Goal: Task Accomplishment & Management: Use online tool/utility

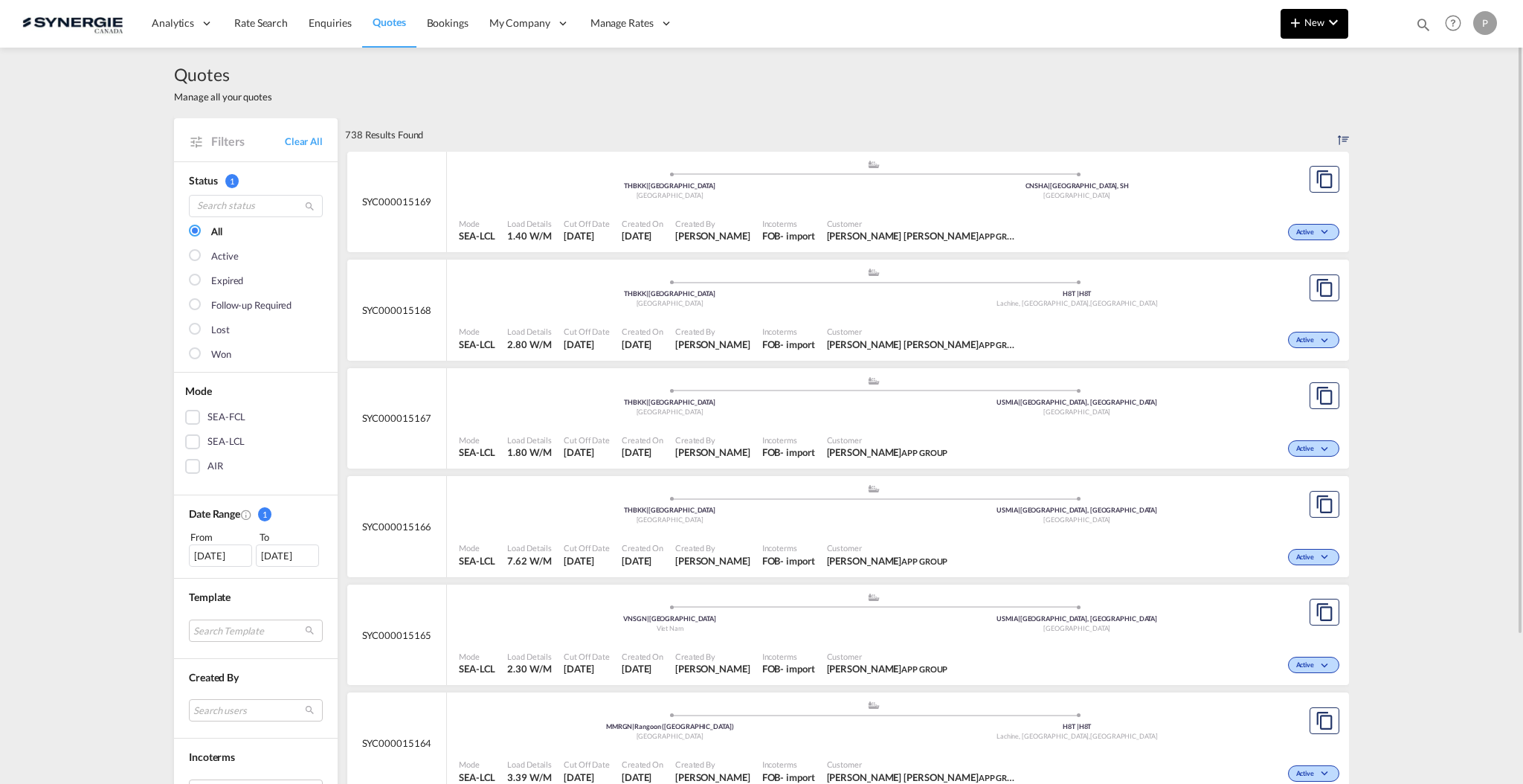
click at [1338, 28] on md-icon "icon-chevron-down" at bounding box center [1334, 22] width 18 height 18
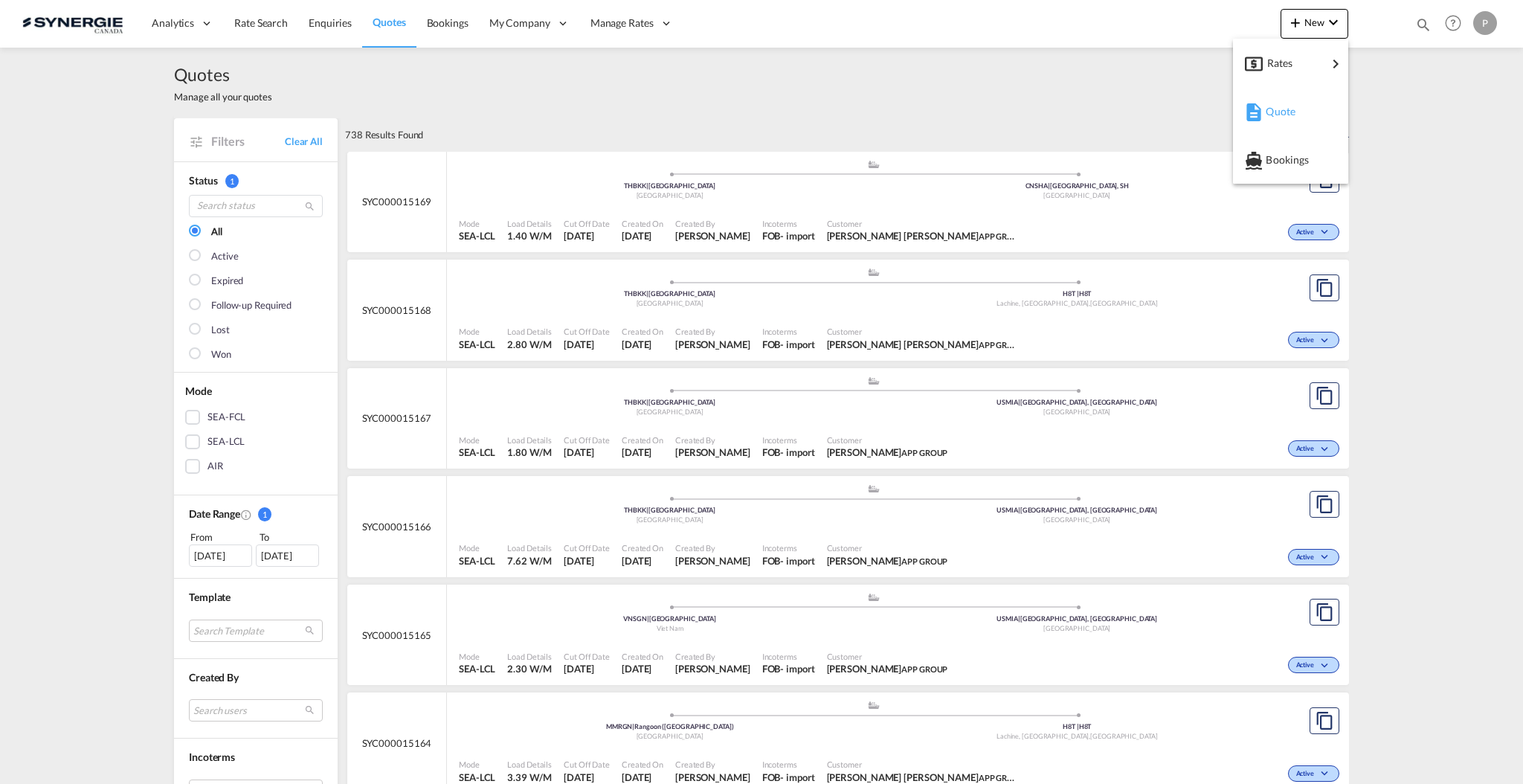
click at [1300, 106] on div "Quote" at bounding box center [1293, 111] width 55 height 37
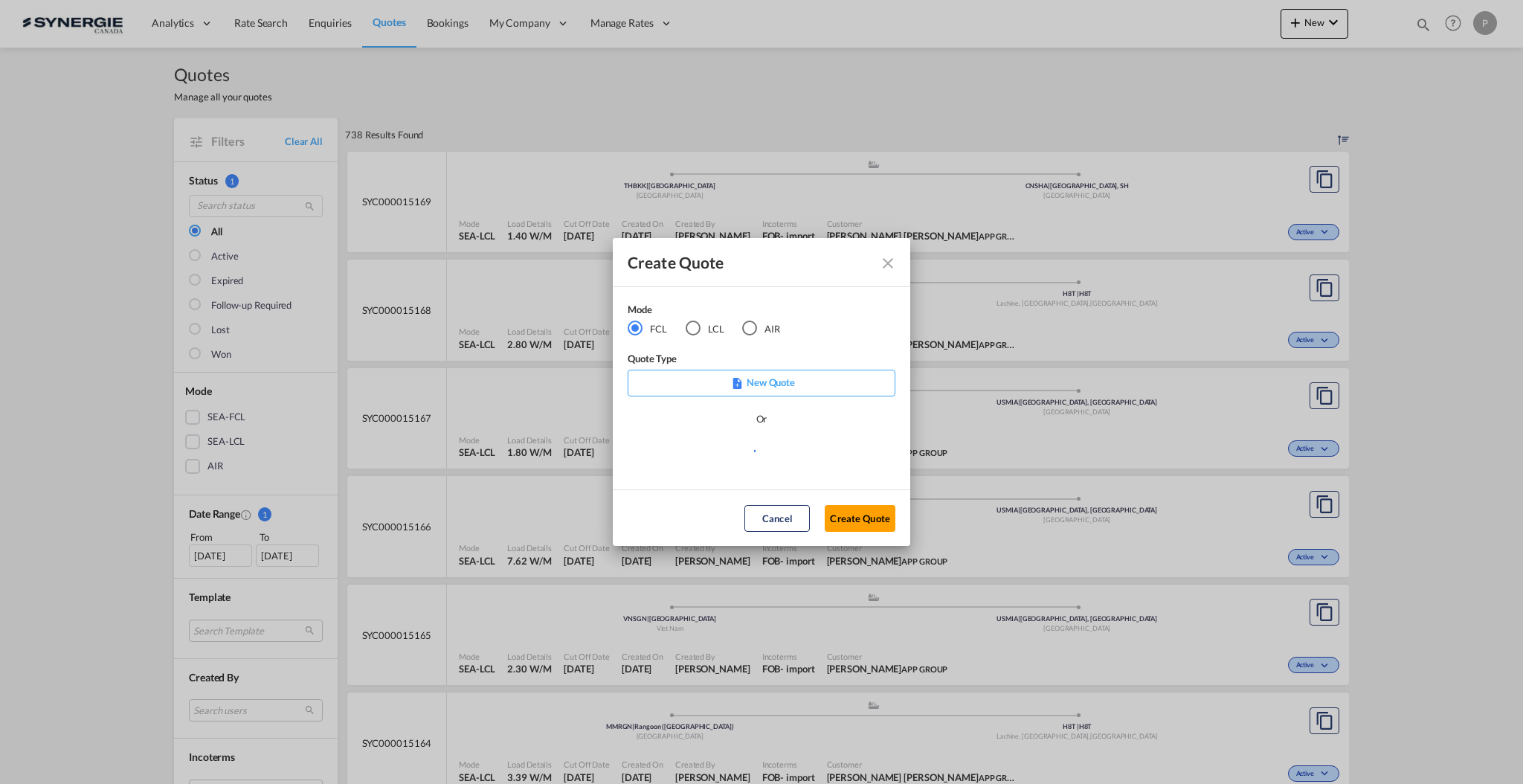
click at [691, 337] on div "Mode FCL LCL AIR" at bounding box center [713, 327] width 171 height 50
click at [696, 327] on div "LCL" at bounding box center [693, 328] width 15 height 15
click at [727, 470] on md-select "Select template *NEW* UBV [GEOGRAPHIC_DATA] consol LCL [PERSON_NAME] | [DATE] N…" at bounding box center [761, 455] width 268 height 29
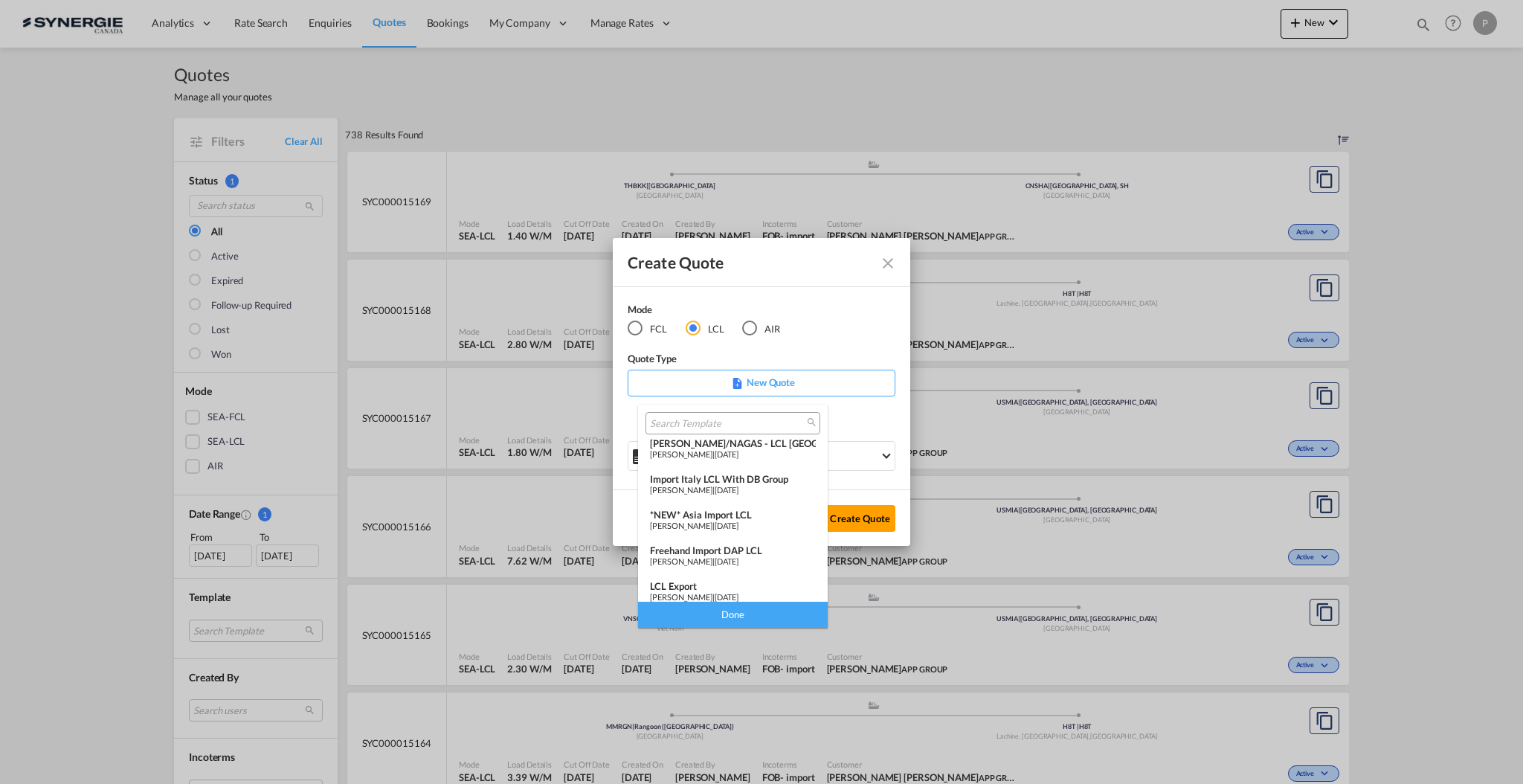
scroll to position [193, 0]
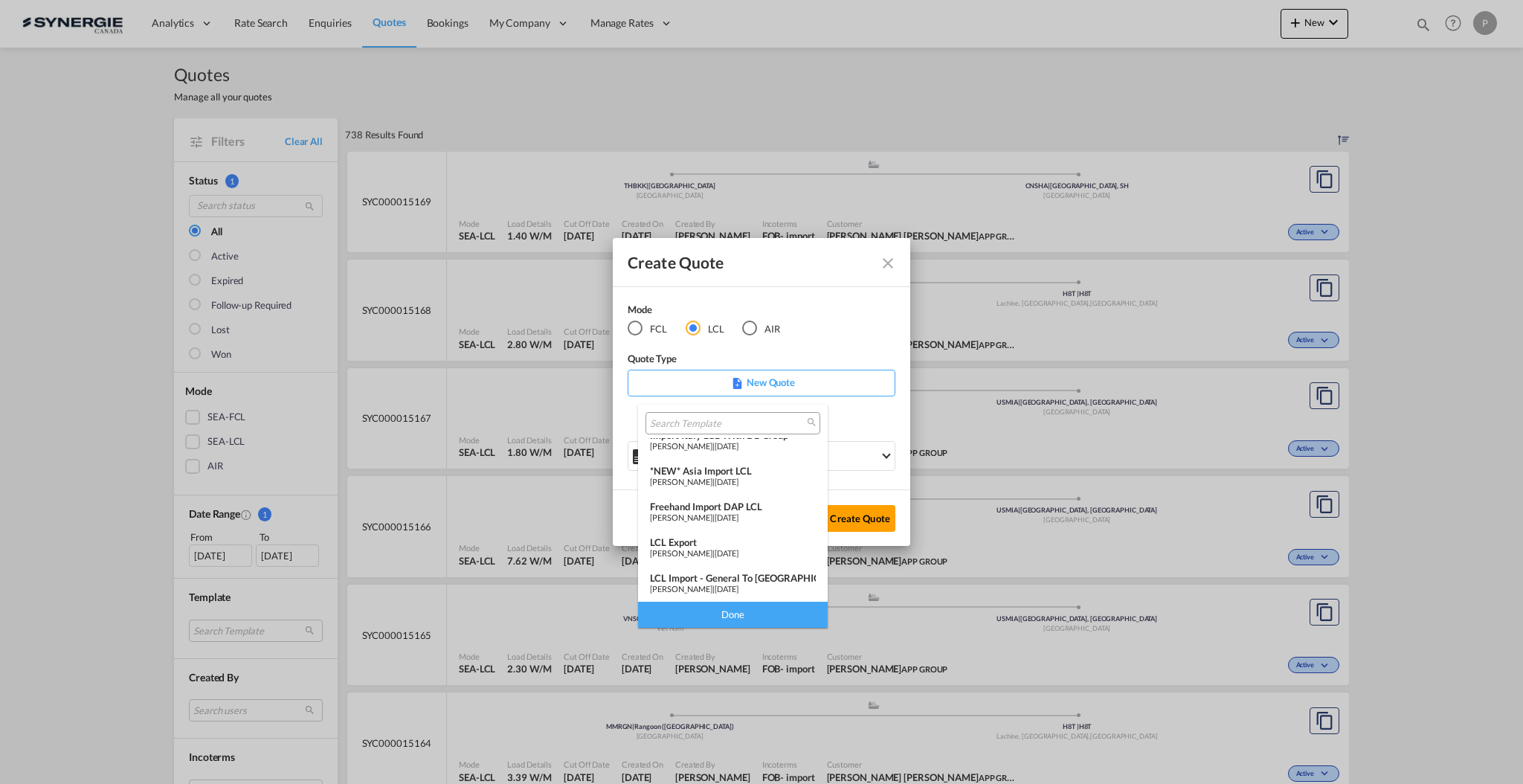
click at [755, 545] on div "LCL Export" at bounding box center [732, 542] width 165 height 12
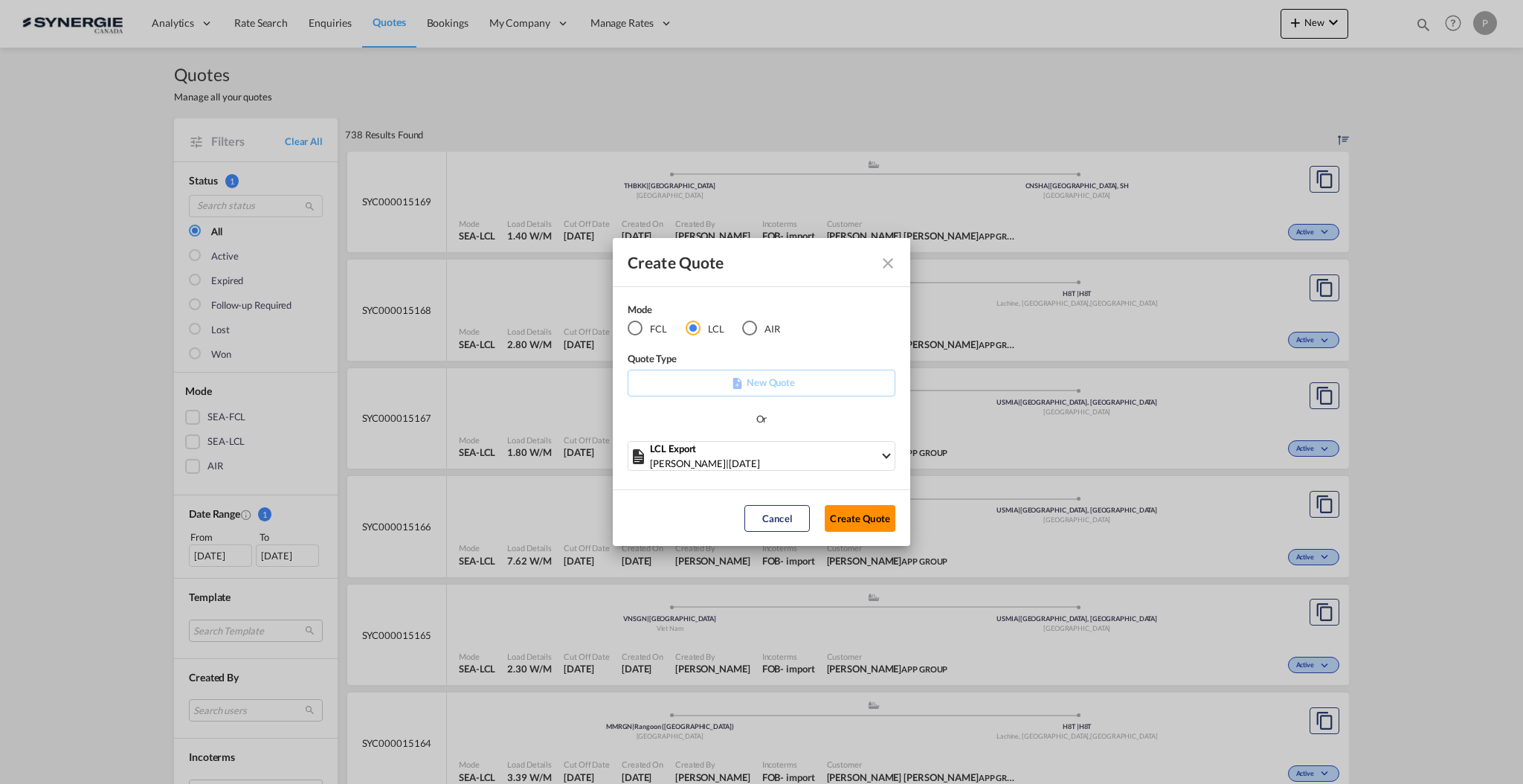
click at [835, 523] on button "Create Quote" at bounding box center [860, 518] width 70 height 27
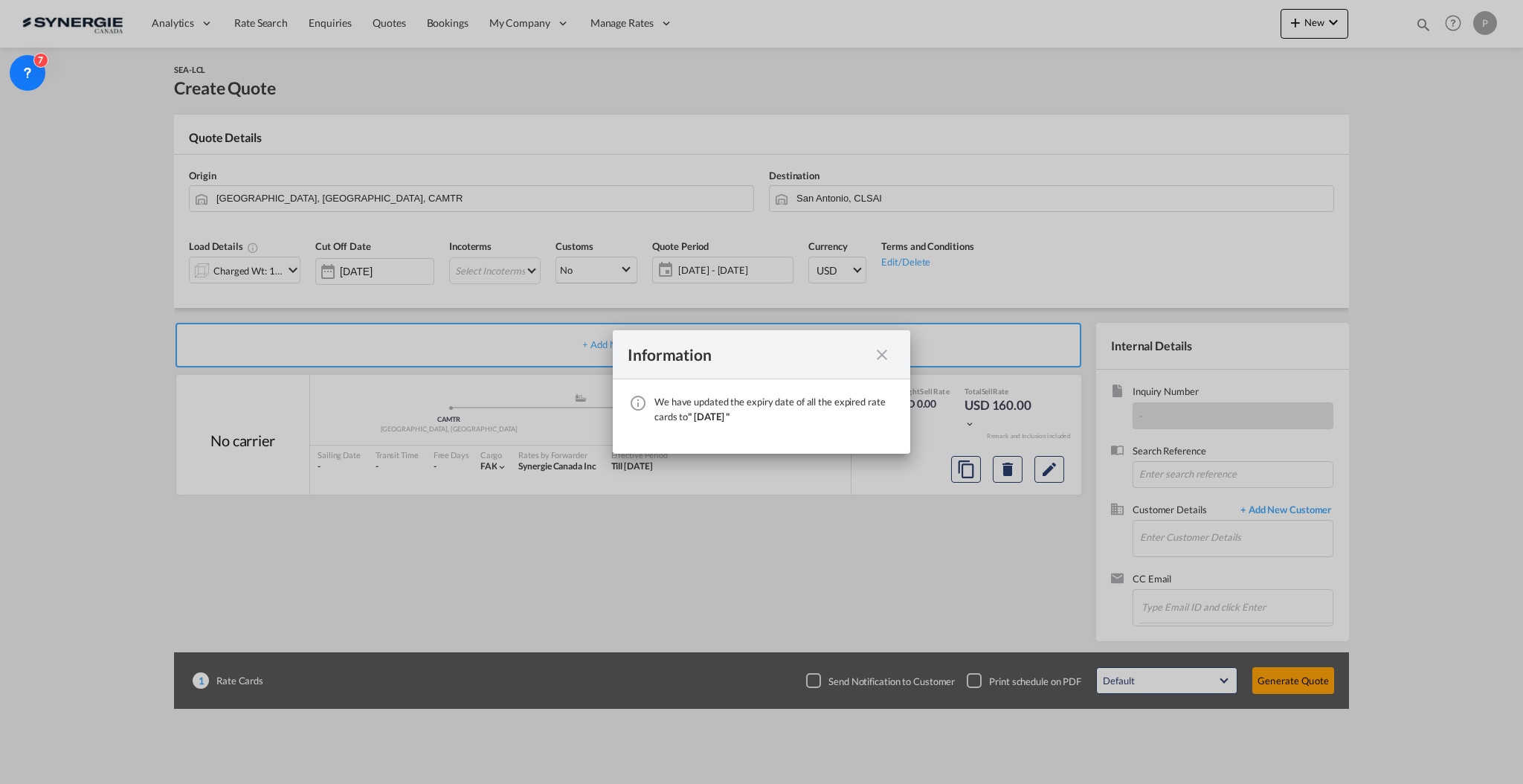
click at [886, 352] on md-icon "icon-close fg-AAA8AD cursor" at bounding box center [882, 355] width 18 height 18
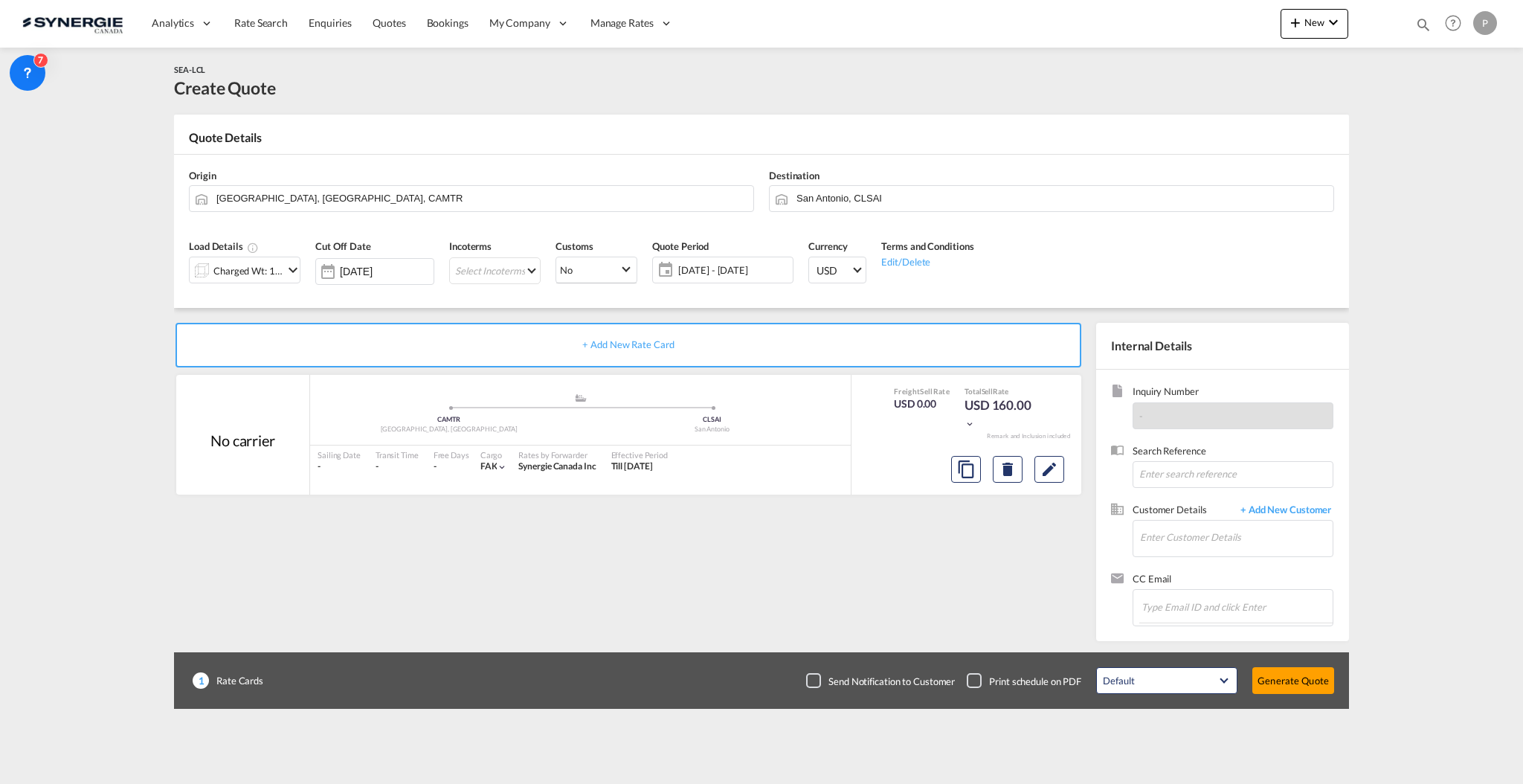
click at [291, 270] on md-icon "icon-chevron-down" at bounding box center [293, 270] width 18 height 18
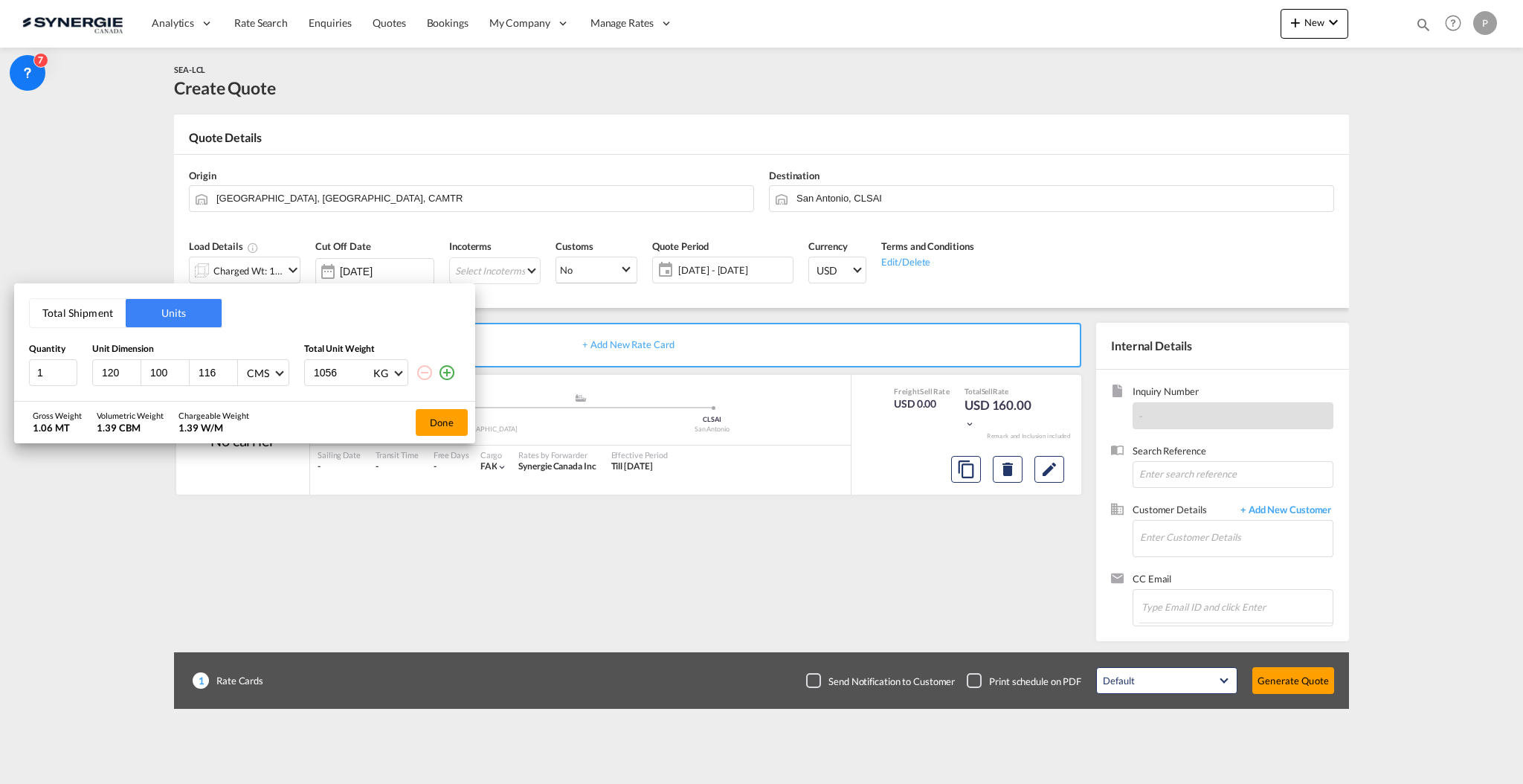
click at [117, 366] on input "120" at bounding box center [120, 373] width 40 height 13
click at [117, 362] on div "120" at bounding box center [116, 372] width 48 height 25
type input "249"
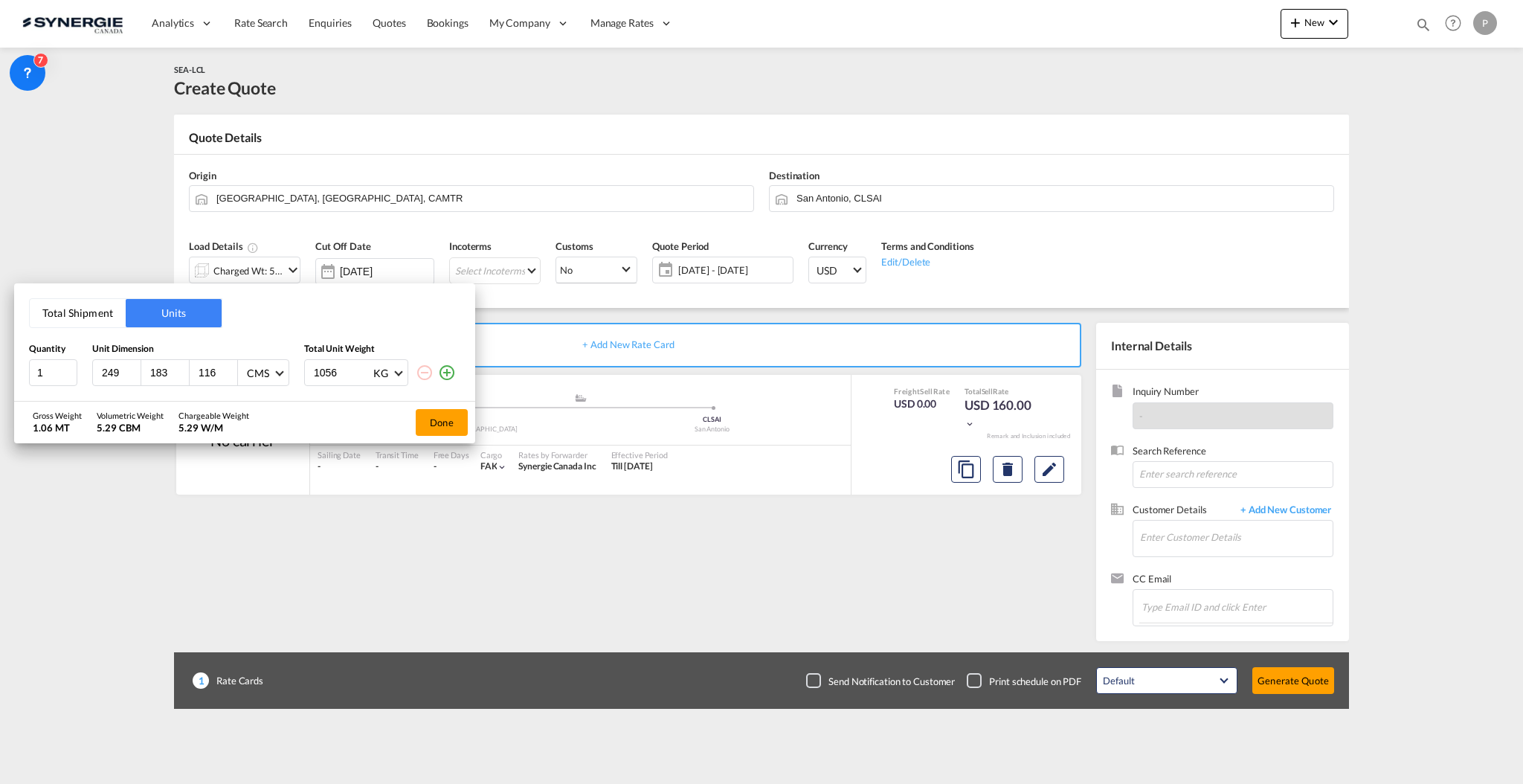
type input "183"
type input "236"
type input "974"
click at [436, 419] on button "Done" at bounding box center [442, 422] width 52 height 27
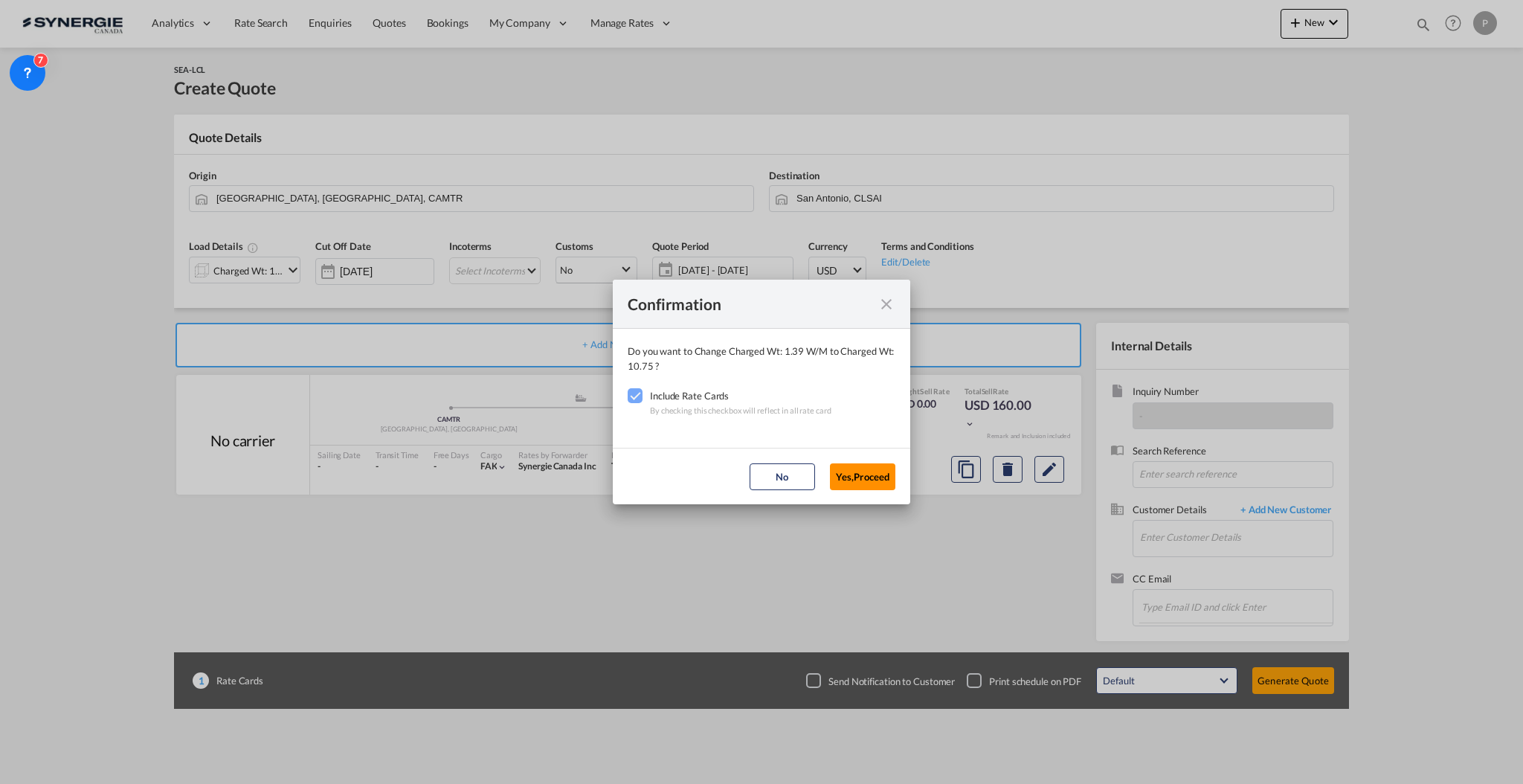
click at [866, 464] on button "Yes,Proceed" at bounding box center [863, 477] width 66 height 27
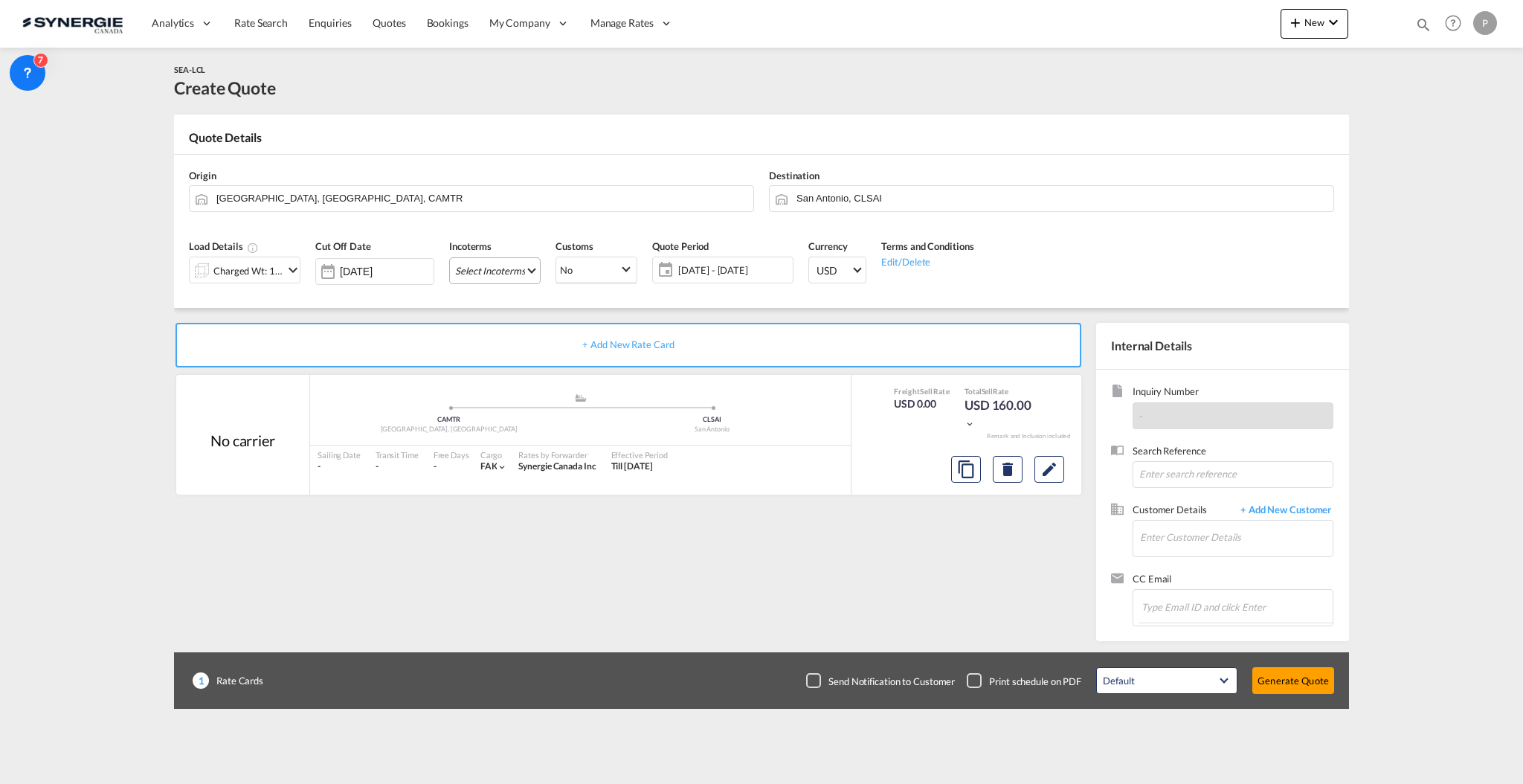
click at [482, 268] on md-select "Select Incoterms CFR - import Cost and Freight CFR - export Cost and Freight DA…" at bounding box center [495, 270] width 92 height 27
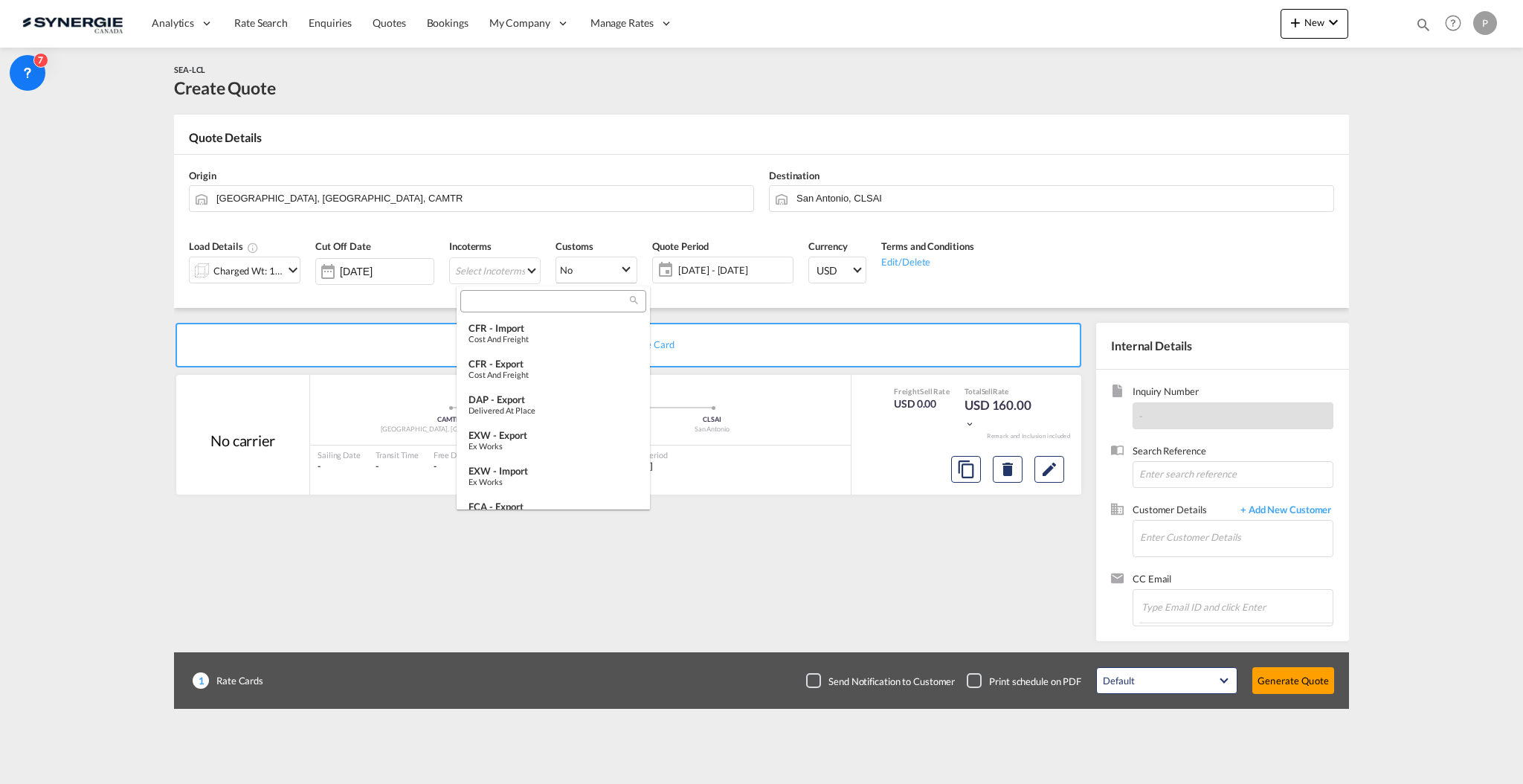
click at [541, 292] on div at bounding box center [553, 301] width 186 height 22
click at [540, 297] on input "search" at bounding box center [547, 301] width 165 height 13
type input "fob"
click at [530, 323] on div "FOB - export" at bounding box center [553, 328] width 170 height 12
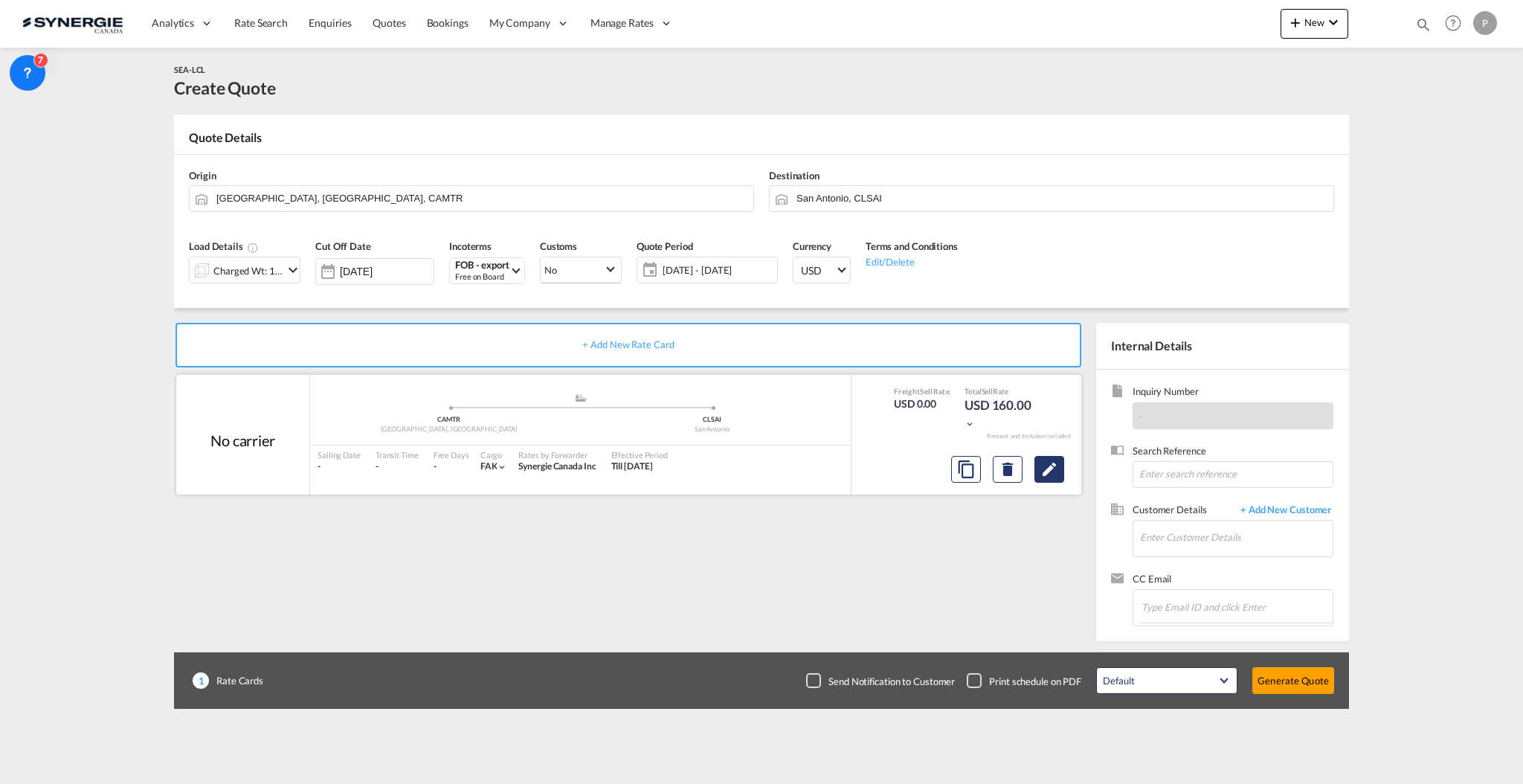
click at [1054, 480] on button "Edit" at bounding box center [1049, 469] width 29 height 27
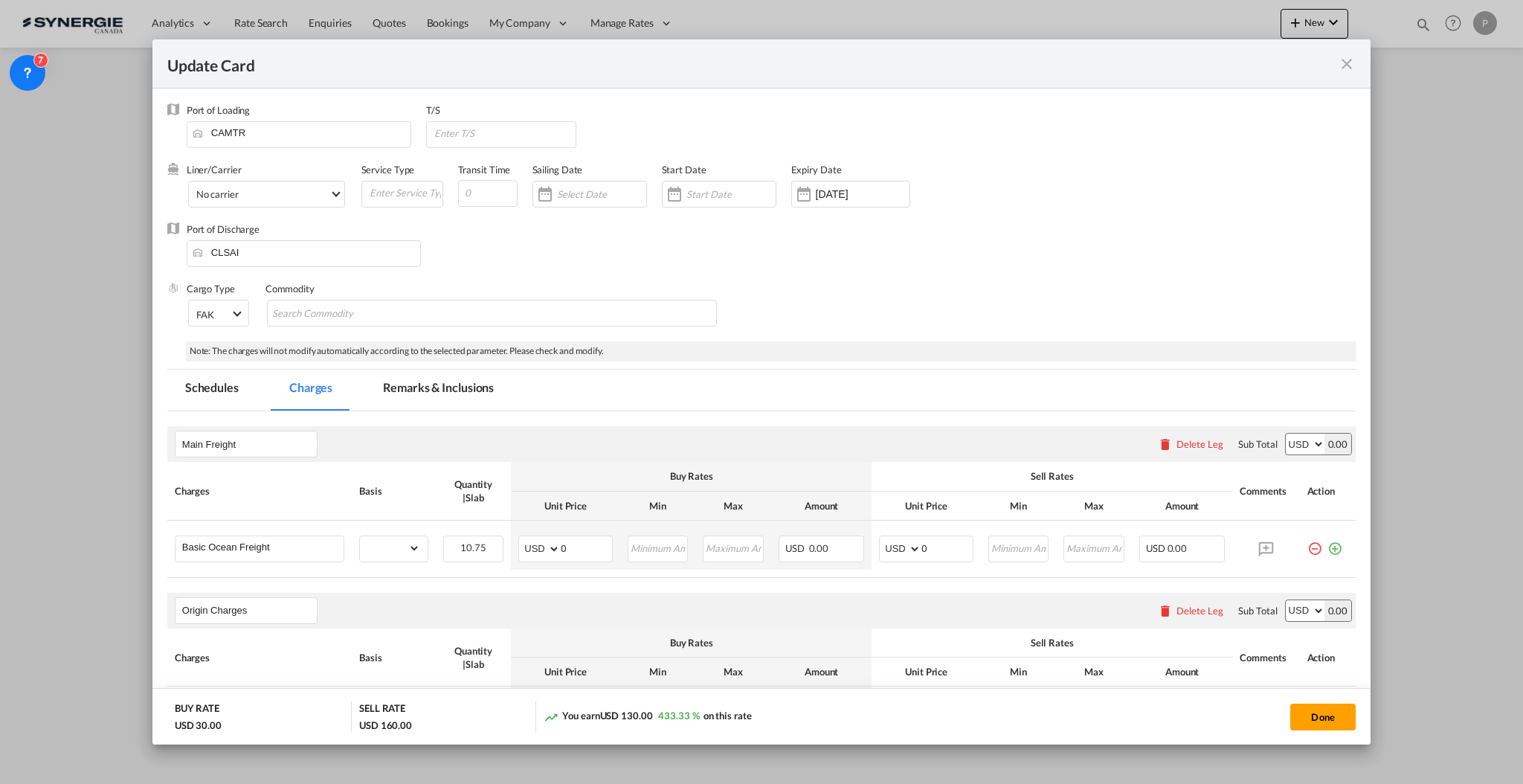
select select "flat"
select select "per_bl"
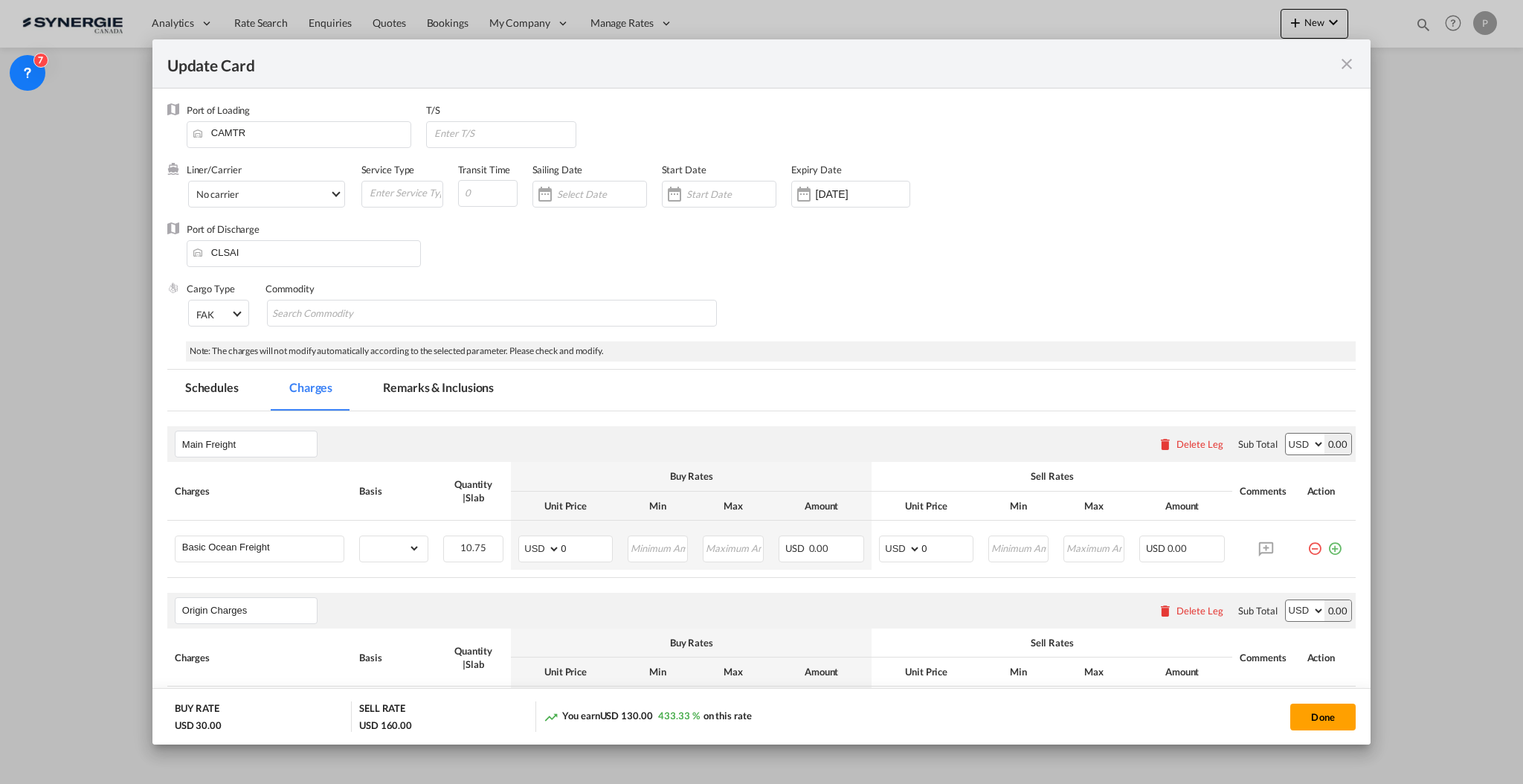
select select "per_bl"
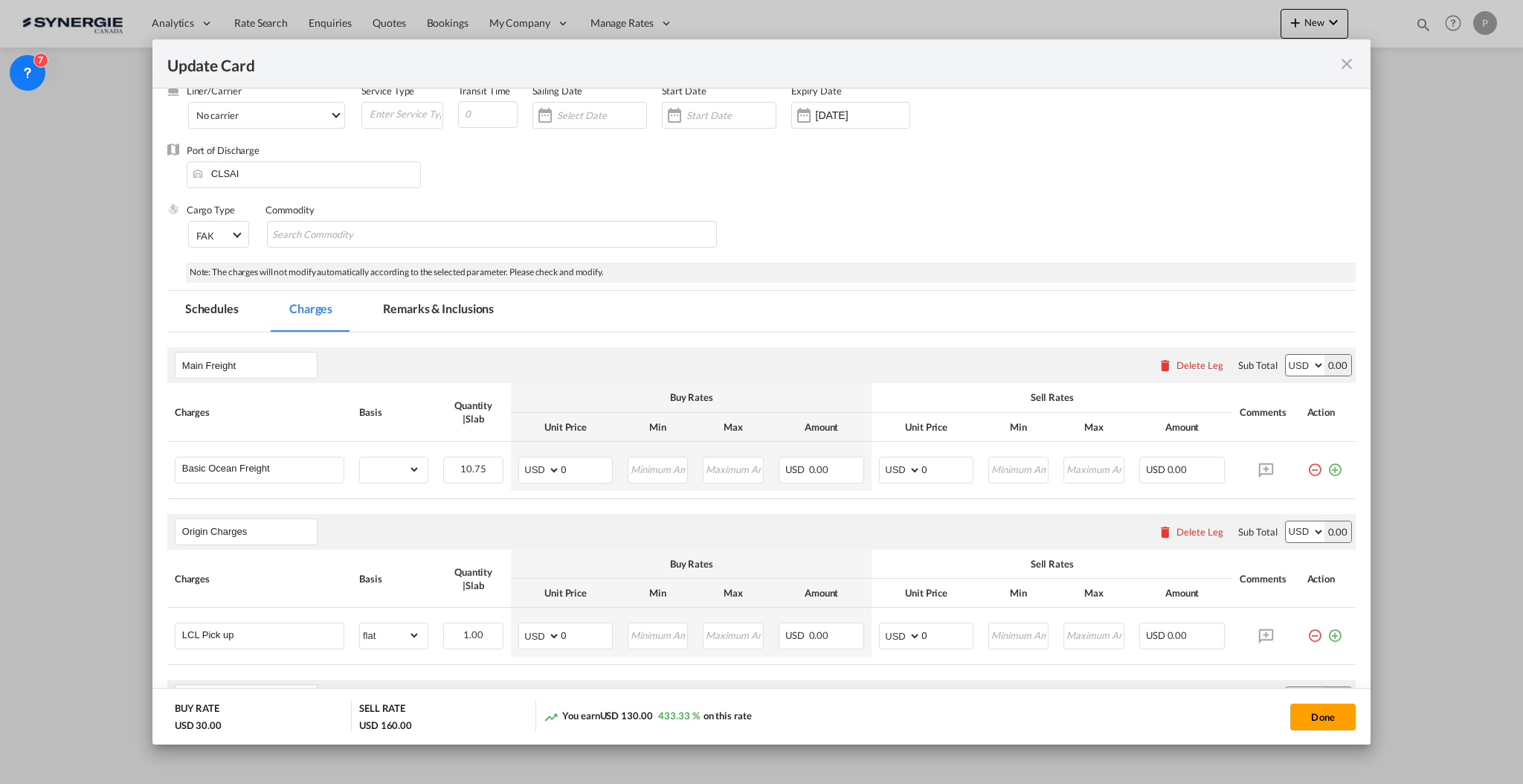
scroll to position [99, 0]
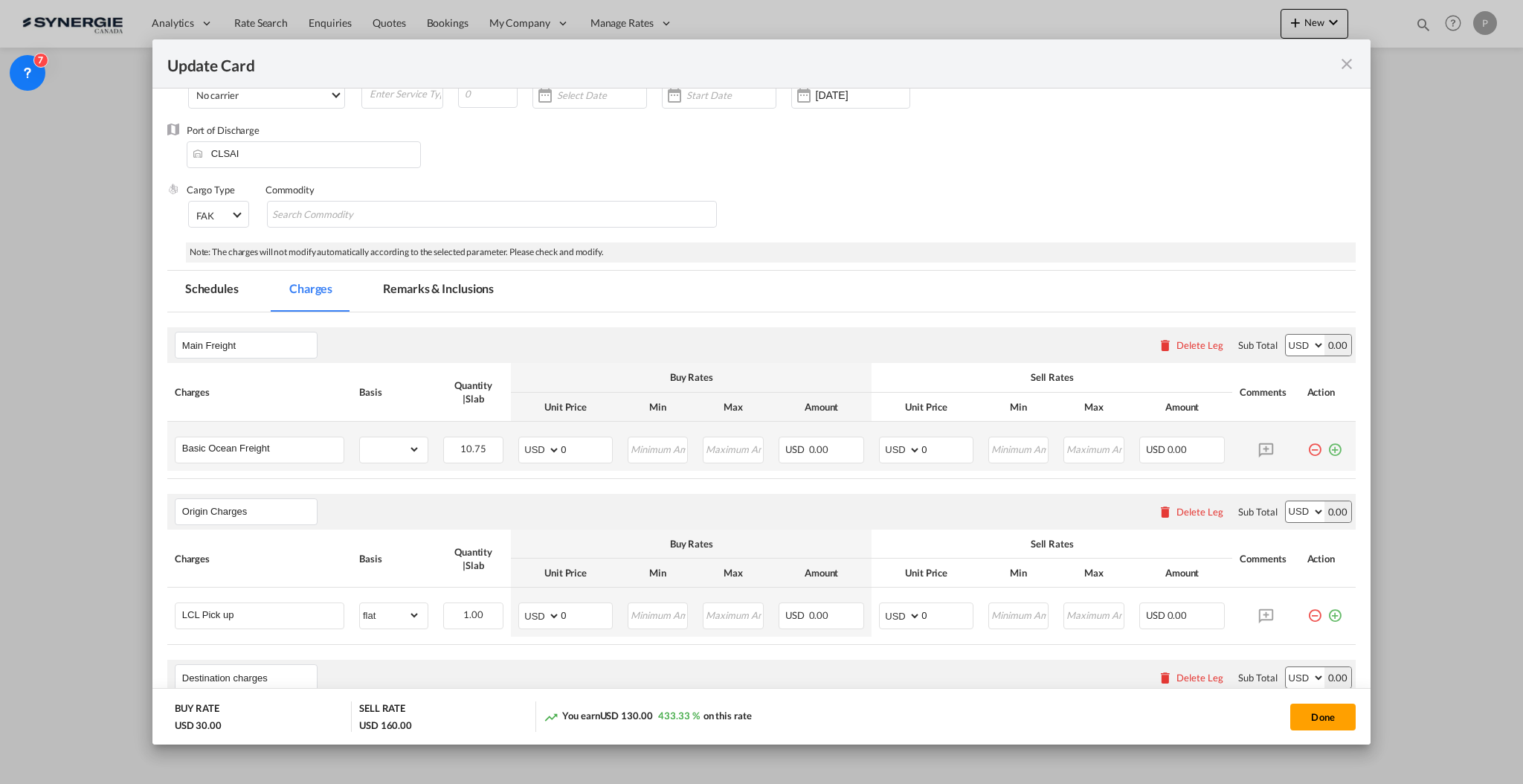
click at [388, 465] on td "gross_weight volumetric_weight per_shipment per_bl per_km per_hawb per_kg flat …" at bounding box center [393, 446] width 84 height 49
click at [392, 449] on select "gross_weight volumetric_weight per_shipment per_bl per_km per_hawb per_kg flat …" at bounding box center [390, 449] width 61 height 24
select select "per_w/m"
click at [360, 437] on select "gross_weight volumetric_weight per_shipment per_bl per_km per_hawb per_kg flat …" at bounding box center [390, 449] width 61 height 24
click at [574, 441] on input "0" at bounding box center [587, 448] width 52 height 22
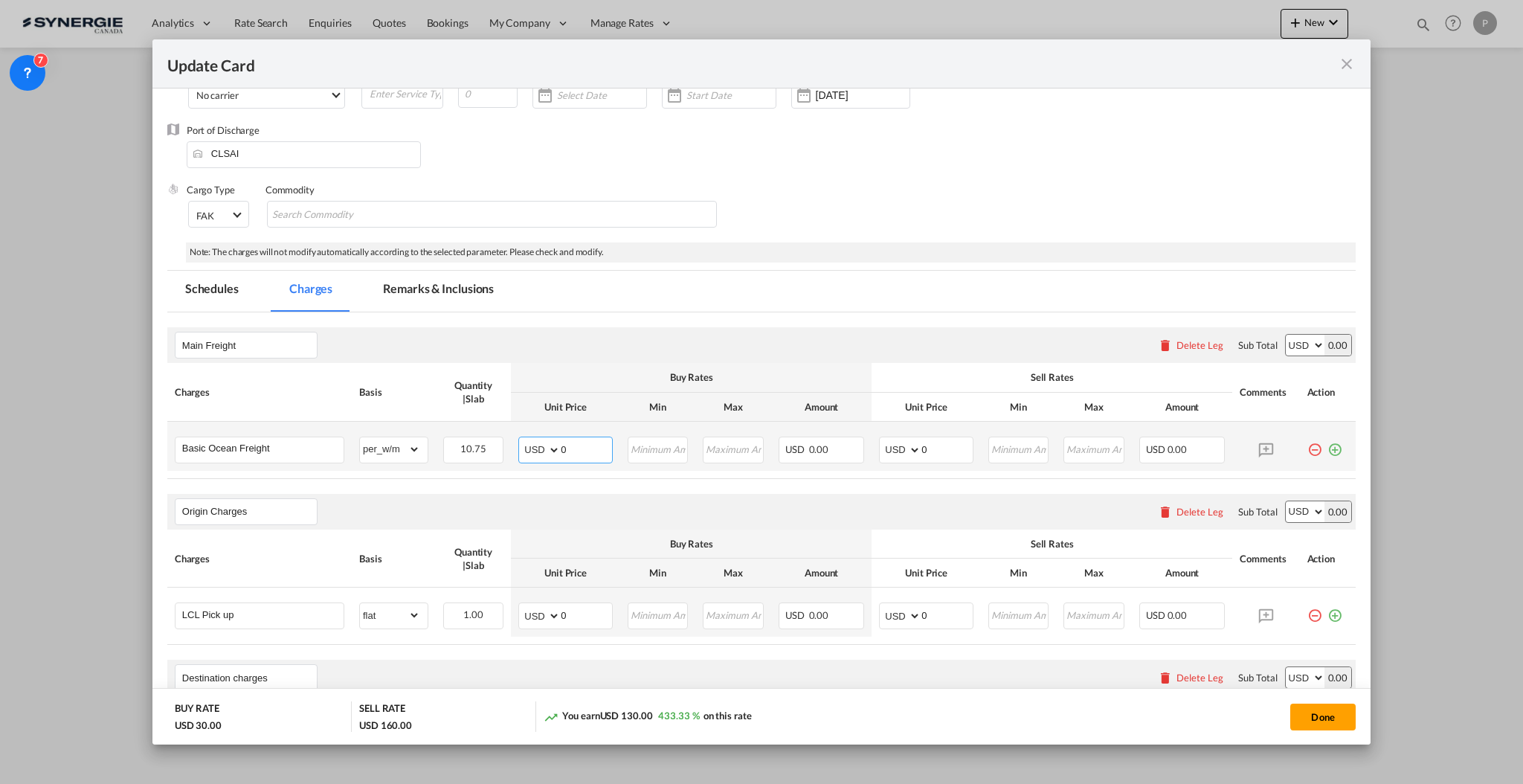
click at [574, 441] on input "0" at bounding box center [587, 448] width 52 height 22
click at [561, 444] on input "0" at bounding box center [587, 448] width 52 height 22
type input "80"
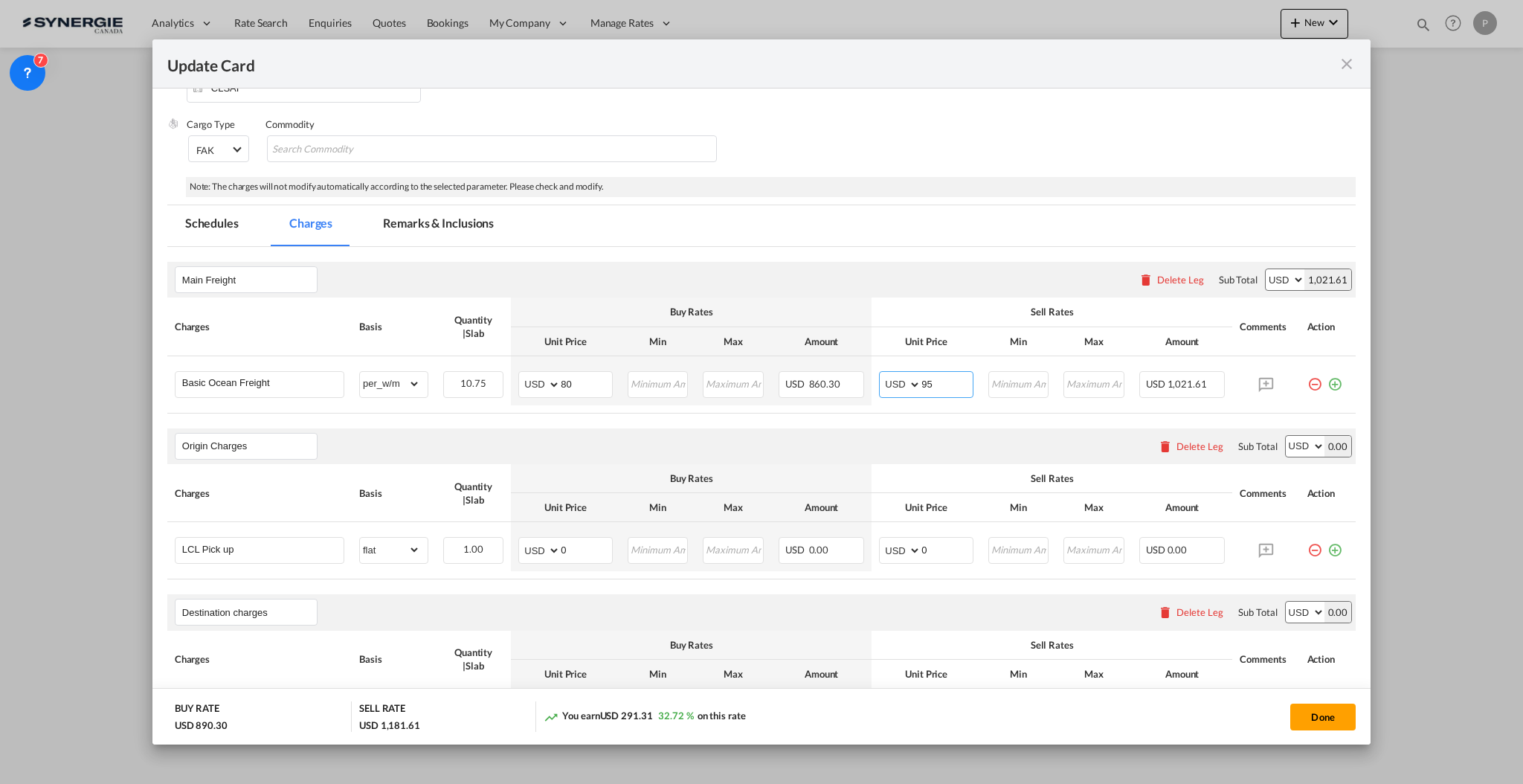
scroll to position [197, 0]
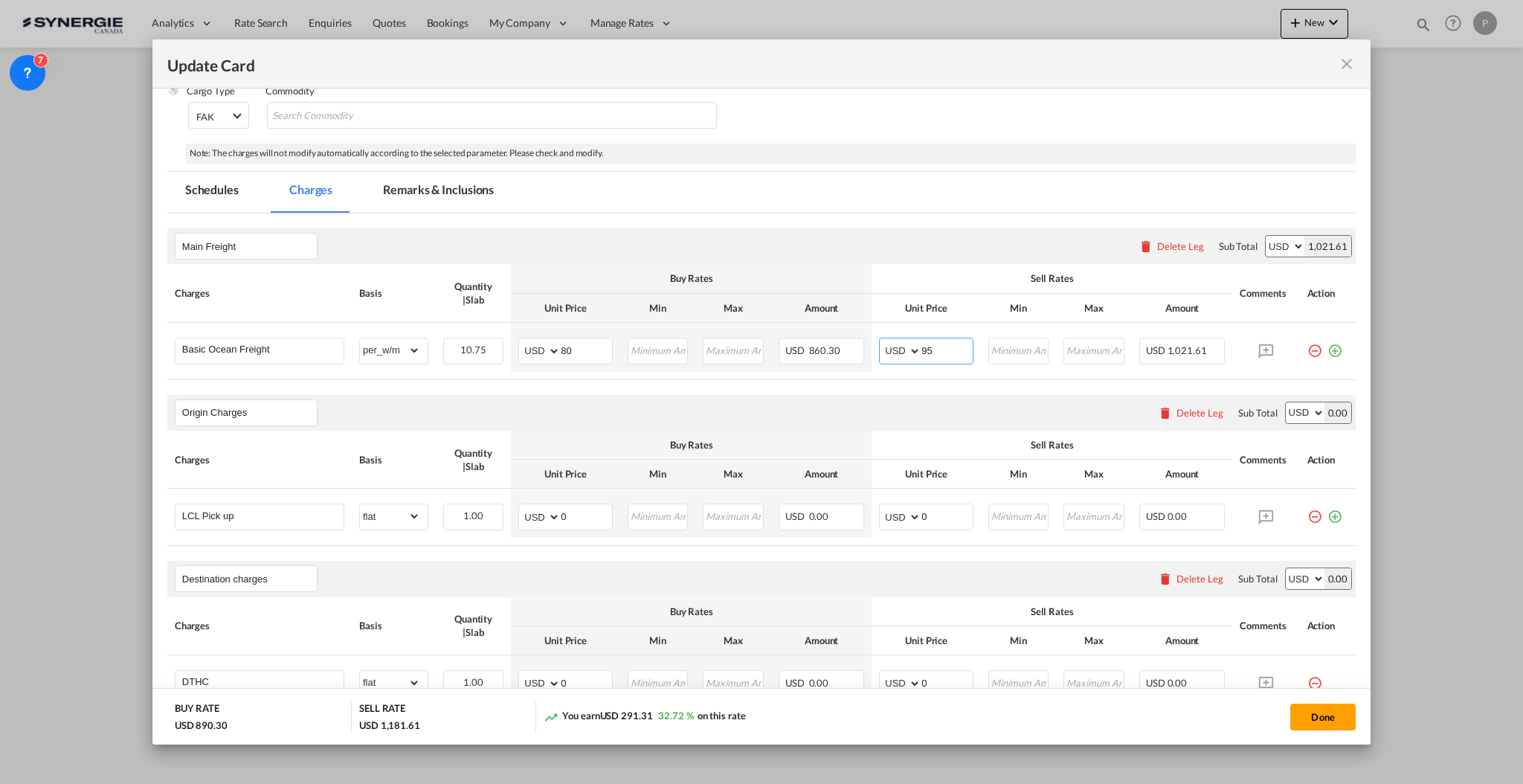
type input "95"
click at [1190, 410] on div "Delete Leg" at bounding box center [1199, 413] width 47 height 12
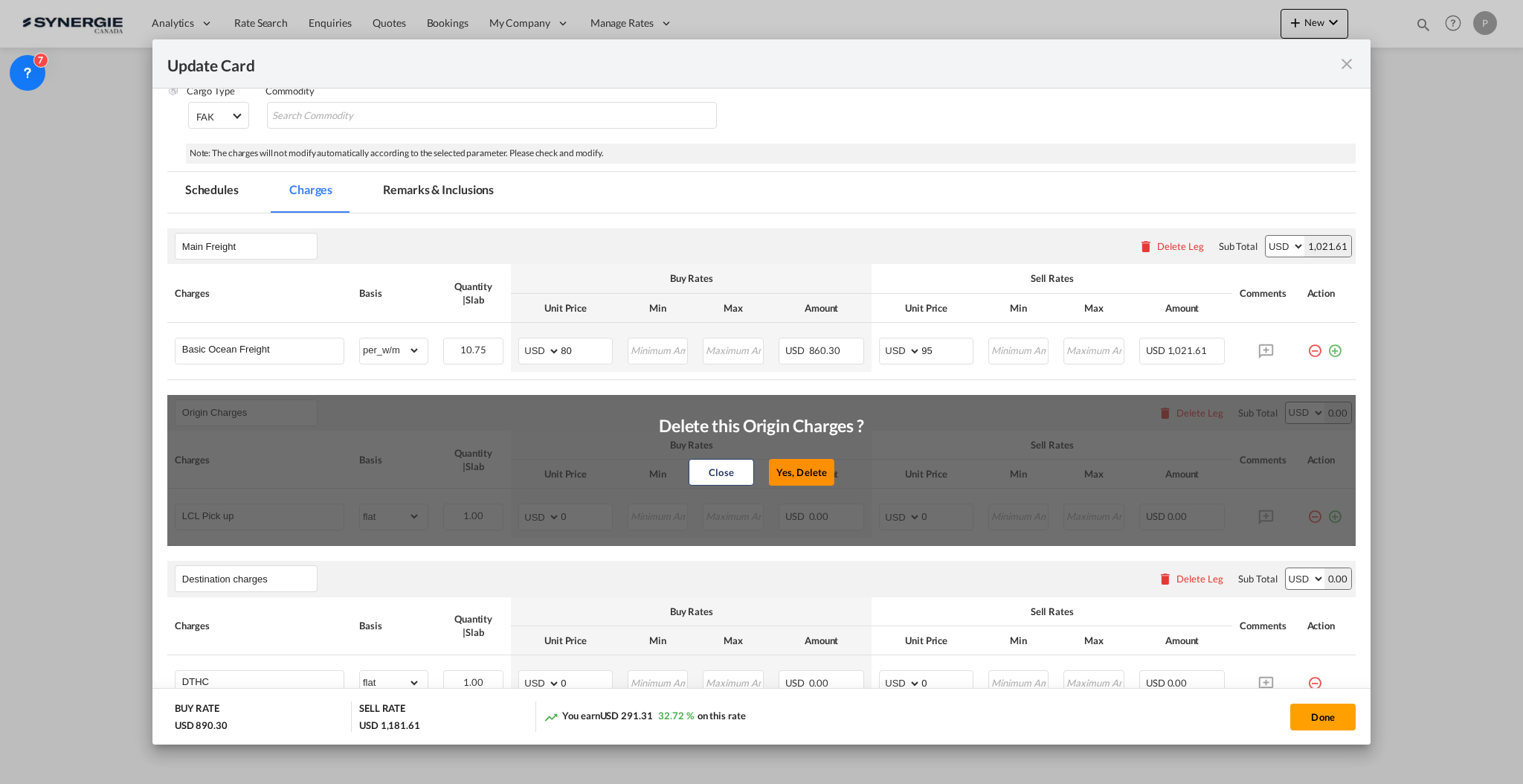
click at [801, 467] on button "Yes, Delete" at bounding box center [802, 472] width 66 height 27
type input "Destination charges"
type input "DTHC"
select select "flat"
type input "Doc and Handling fees"
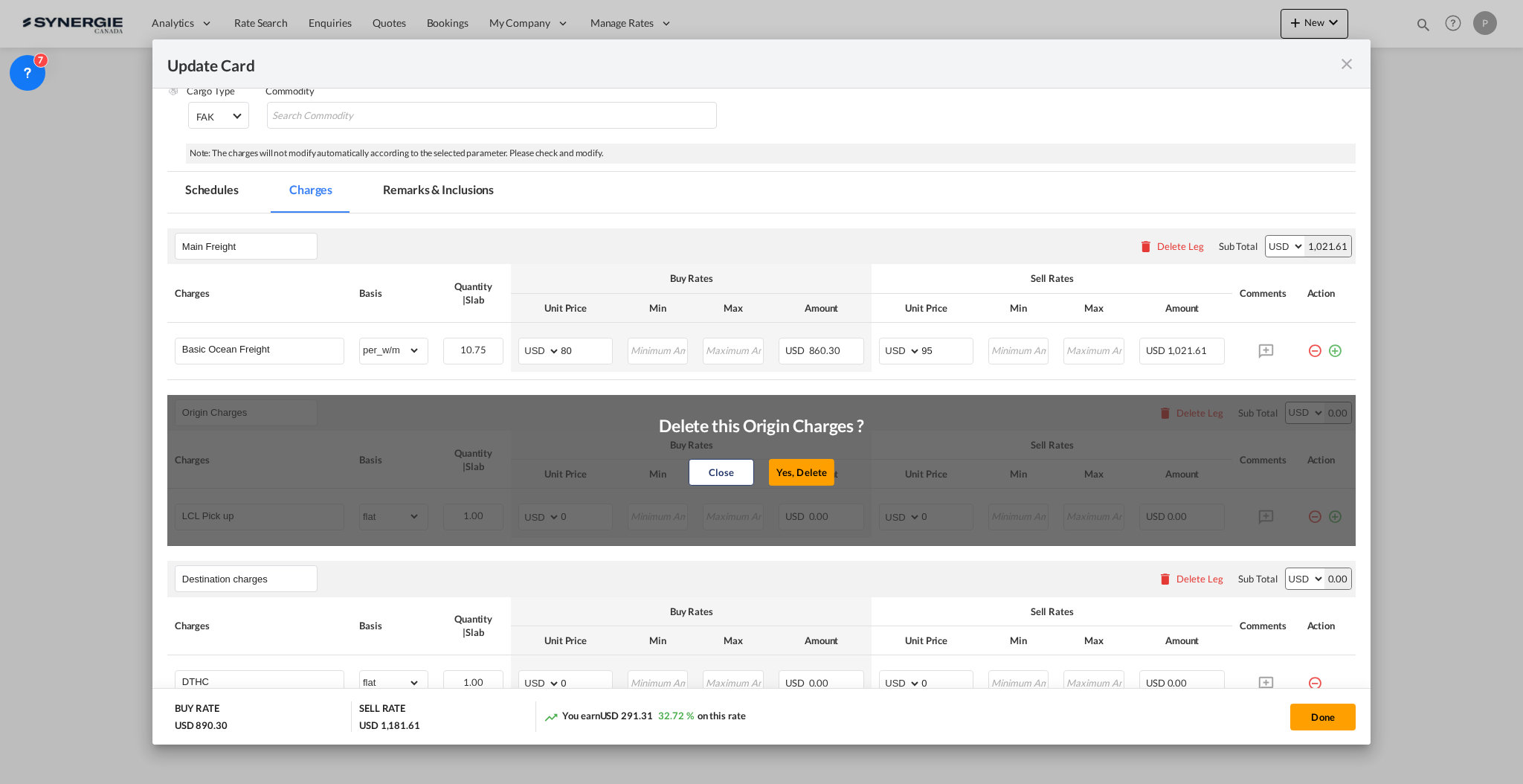
type input "SOLAS/VGM Fee"
select select "per_bl"
type input "10"
type input "30"
type input "B13 Export declaration"
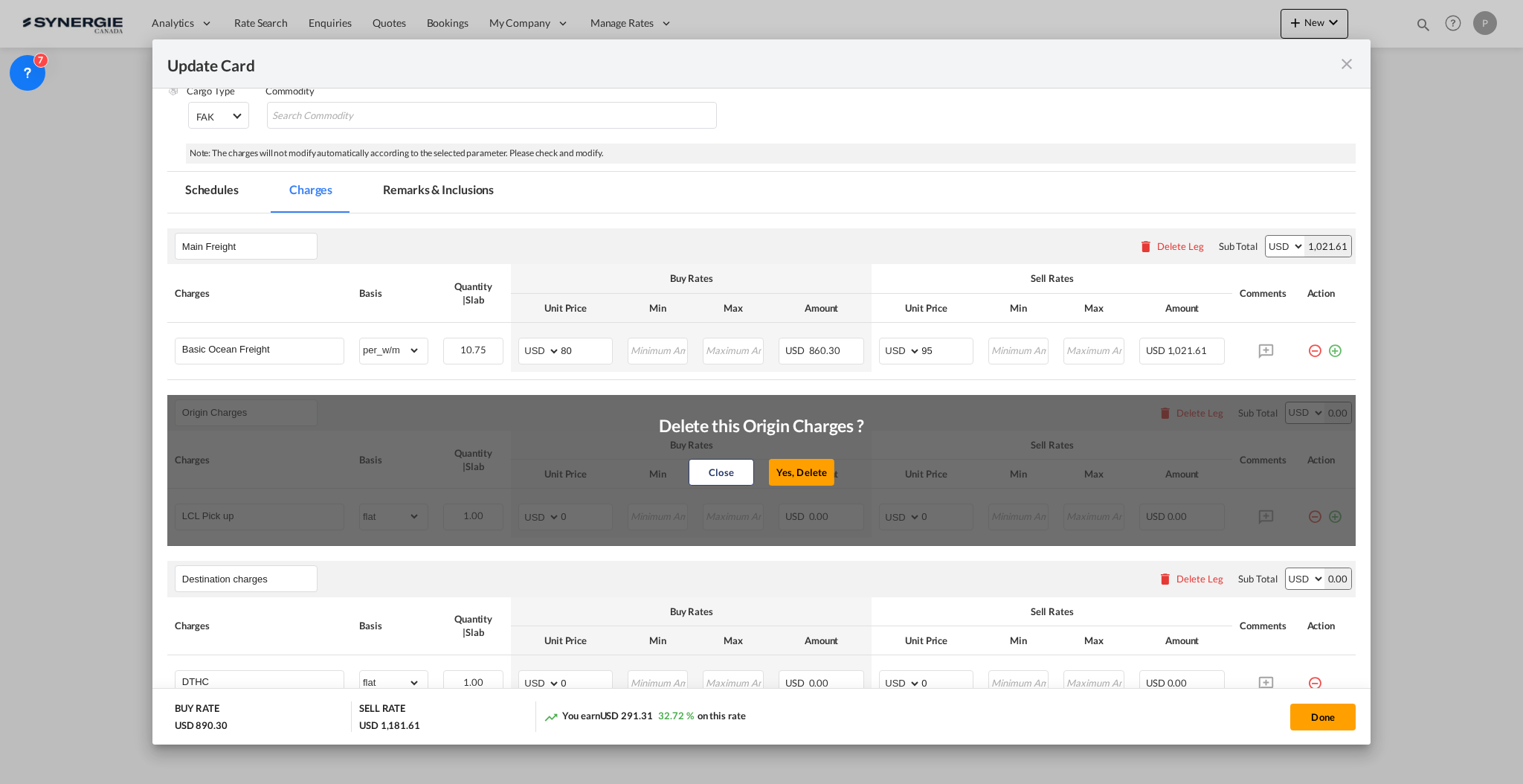
select select "per_bl"
type input "35"
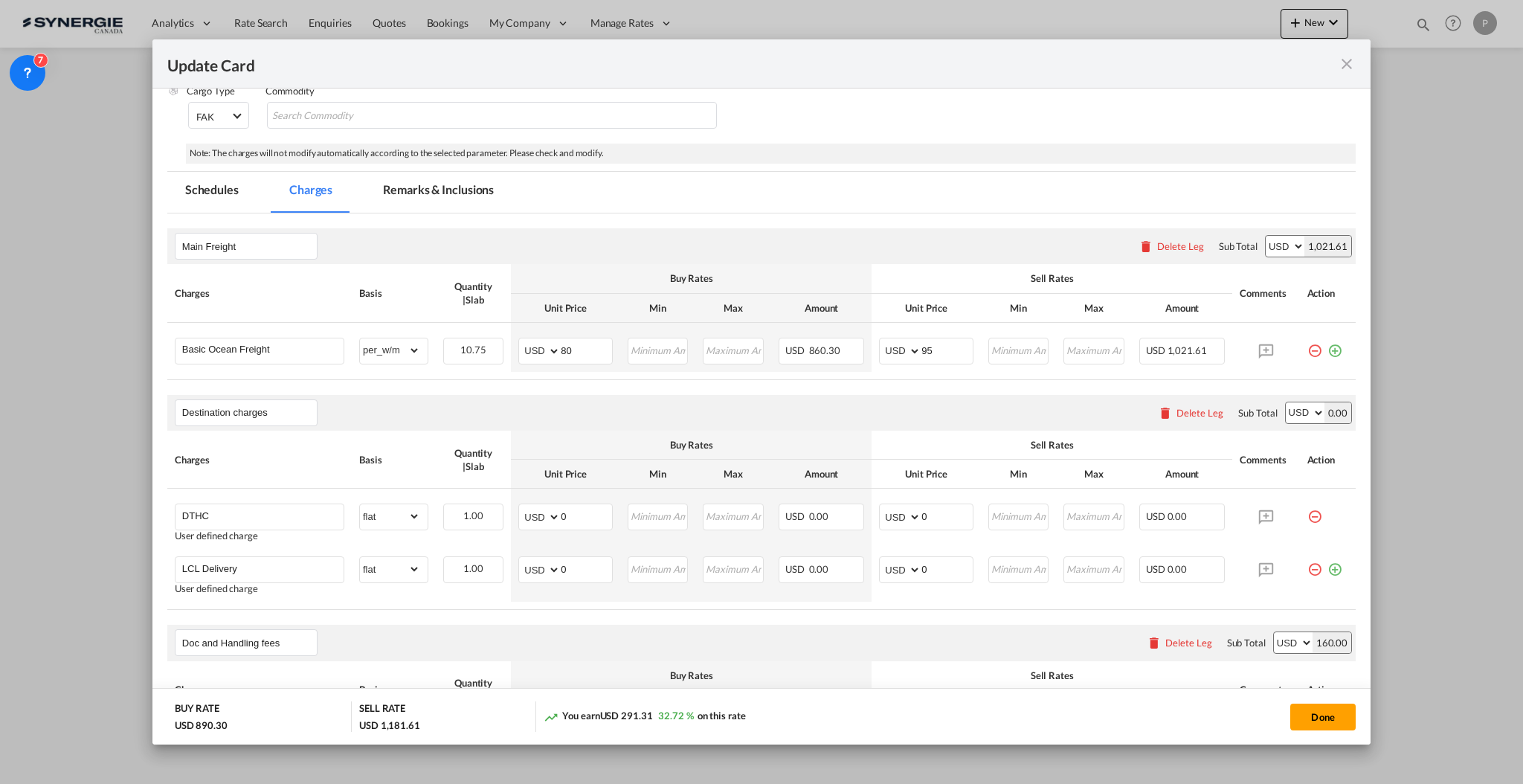
click at [1176, 407] on div "Delete Leg" at bounding box center [1199, 413] width 47 height 12
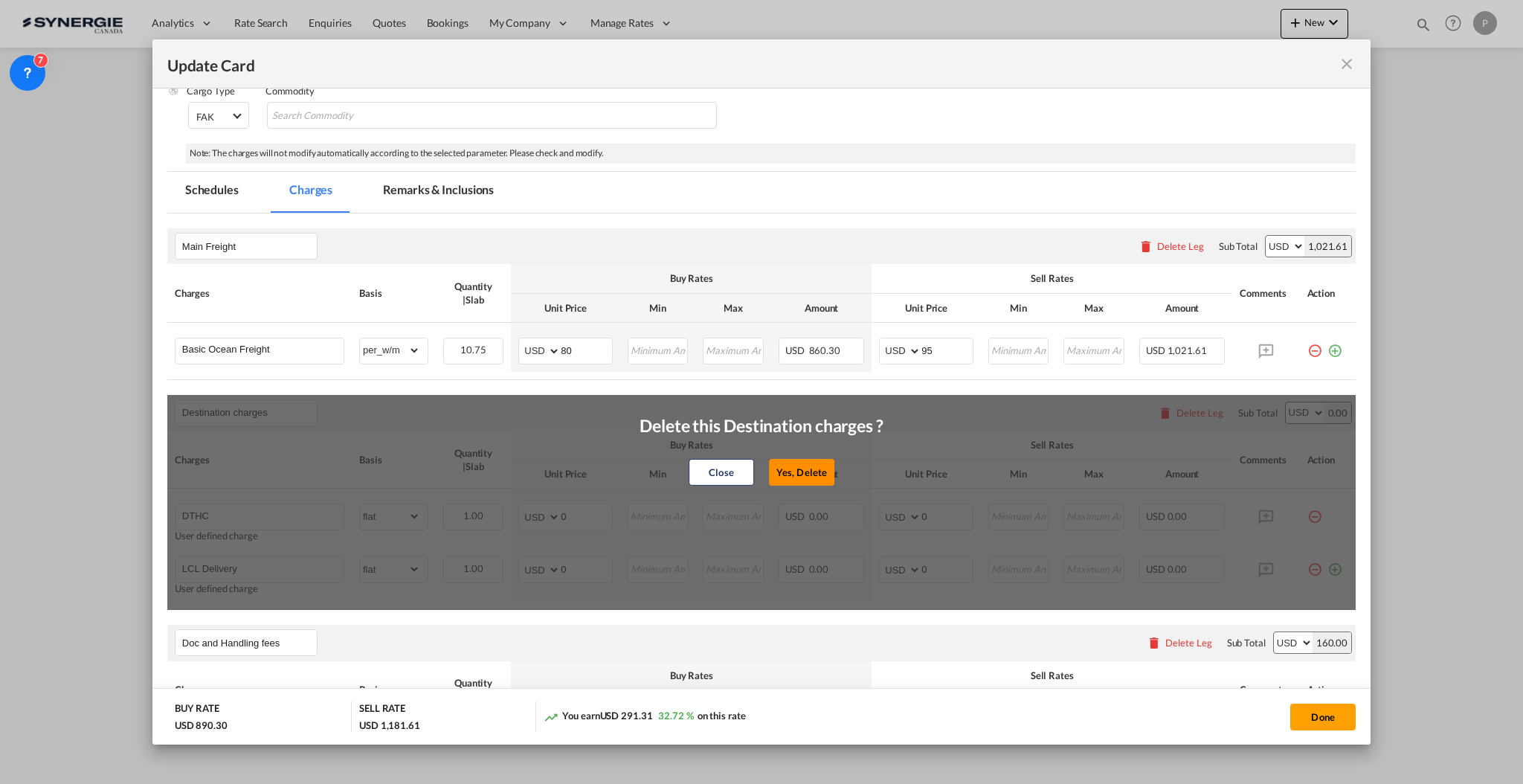
click at [786, 461] on button "Yes, Delete" at bounding box center [802, 472] width 66 height 27
type input "Doc and Handling fees"
type input "SOLAS/VGM Fee"
select select "per_bl"
type input "10"
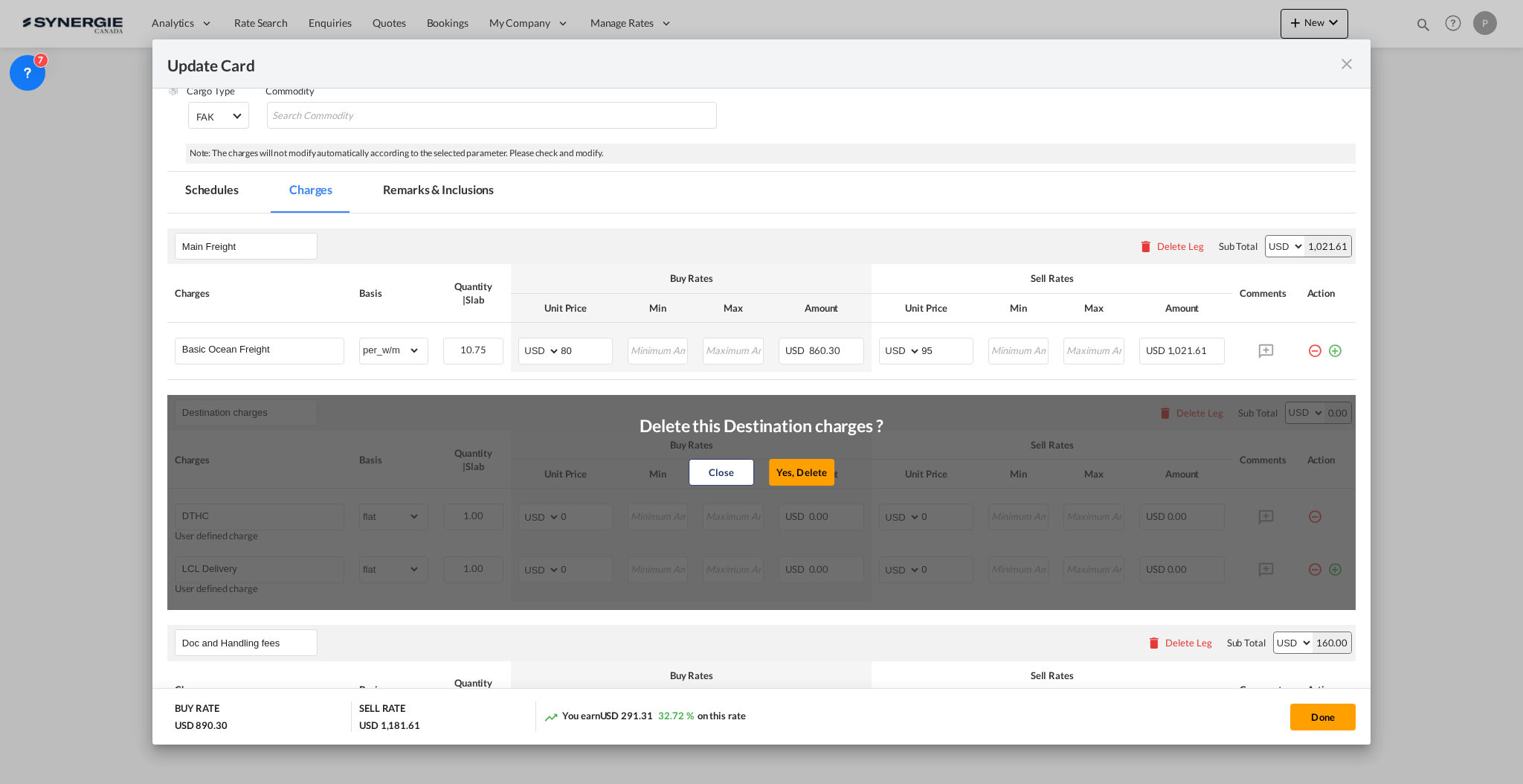
type input "30"
type input "B13 Export declaration"
select select "per_bl"
type input "35"
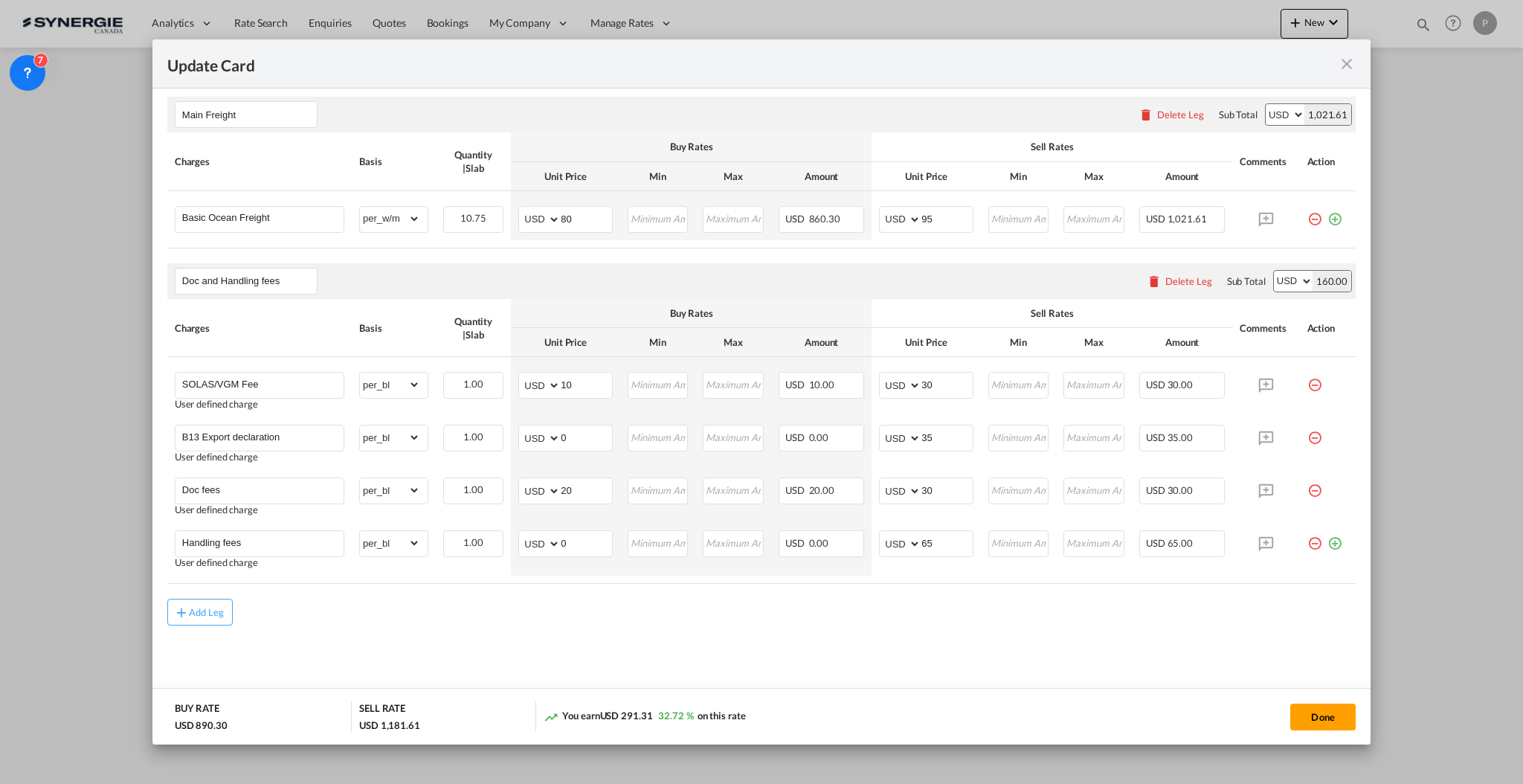
scroll to position [132, 0]
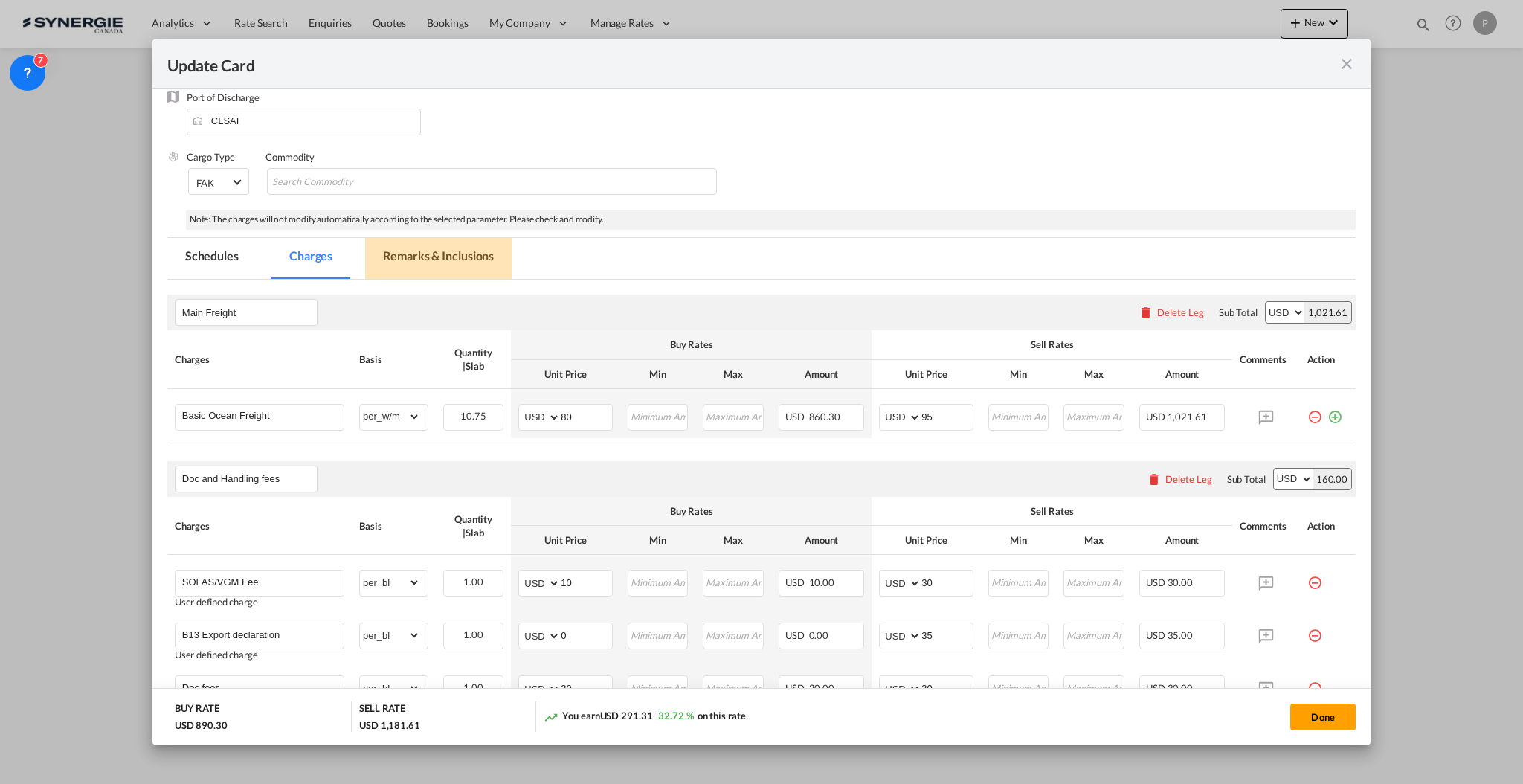
click at [421, 256] on md-tab-item "Remarks & Inclusions" at bounding box center [438, 259] width 147 height 41
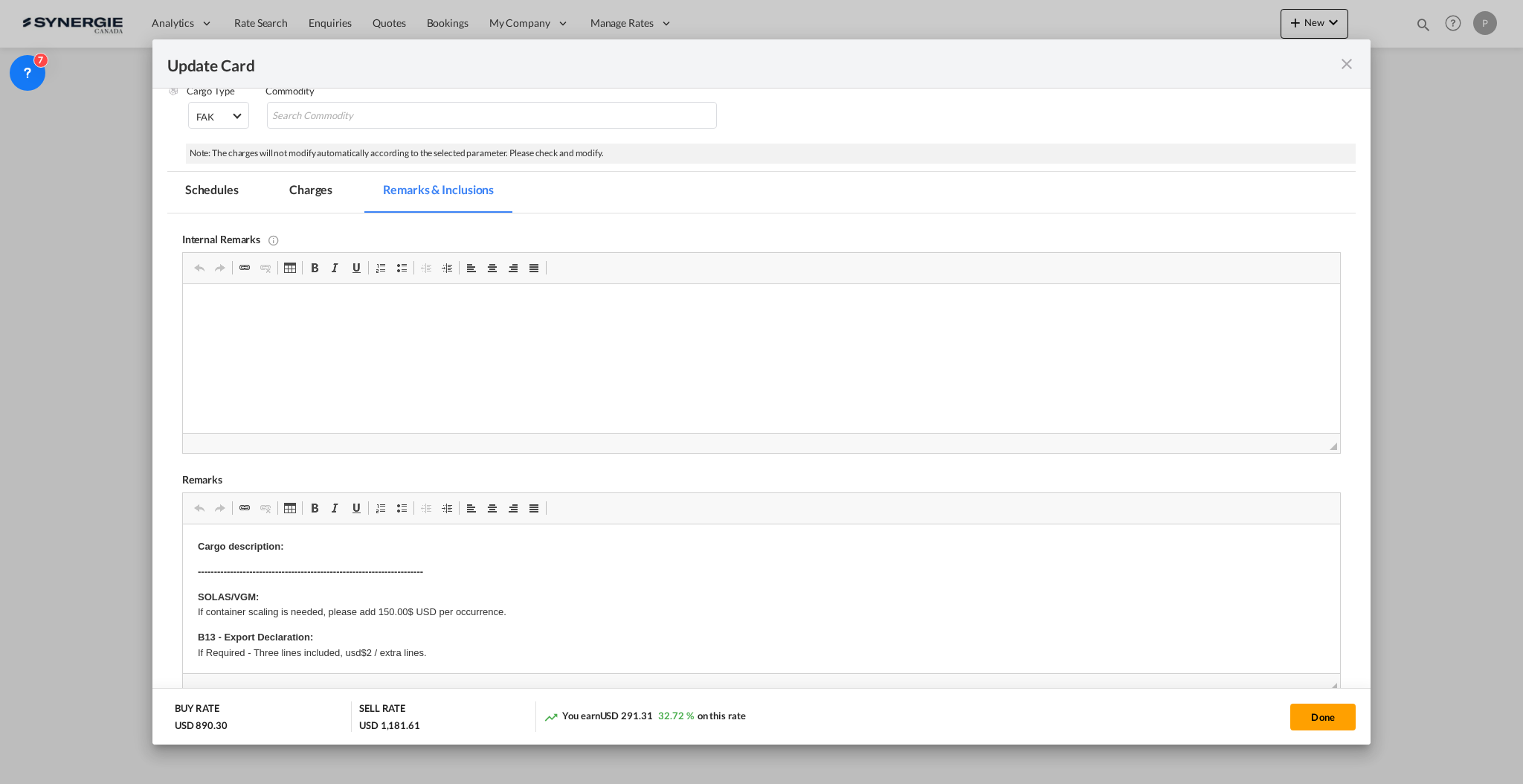
scroll to position [329, 0]
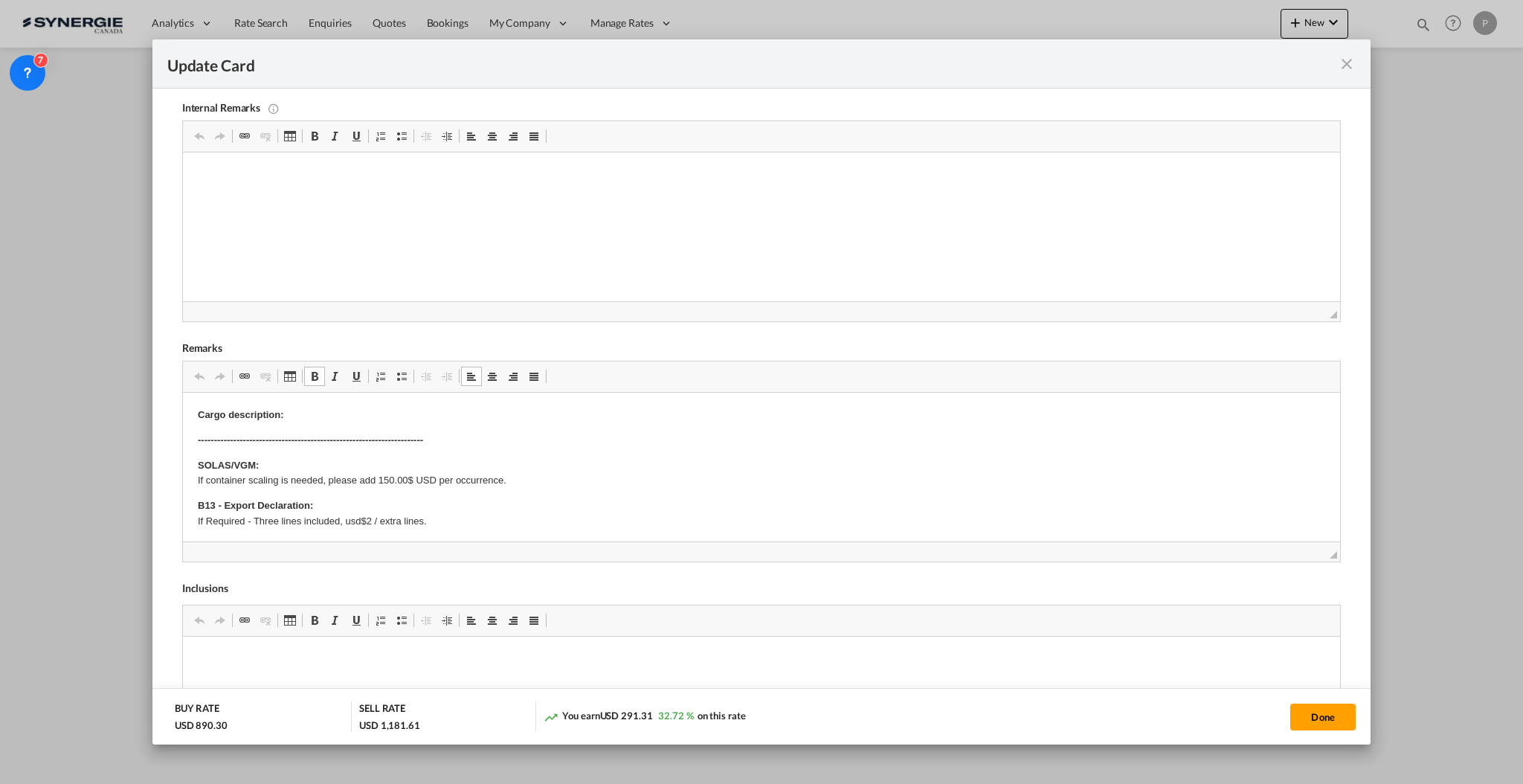
click at [351, 410] on p "Cargo description:" at bounding box center [761, 415] width 1127 height 16
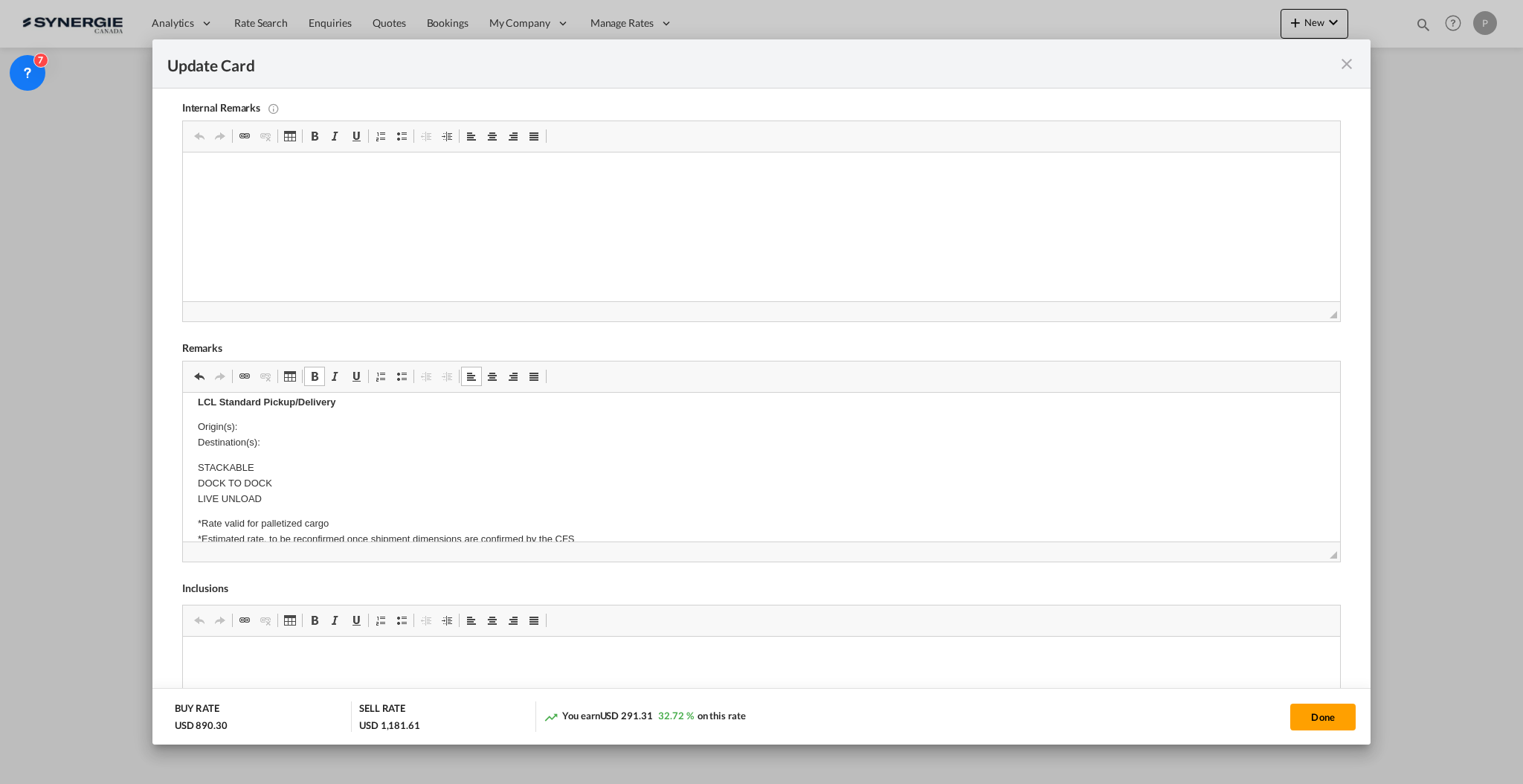
scroll to position [197, 0]
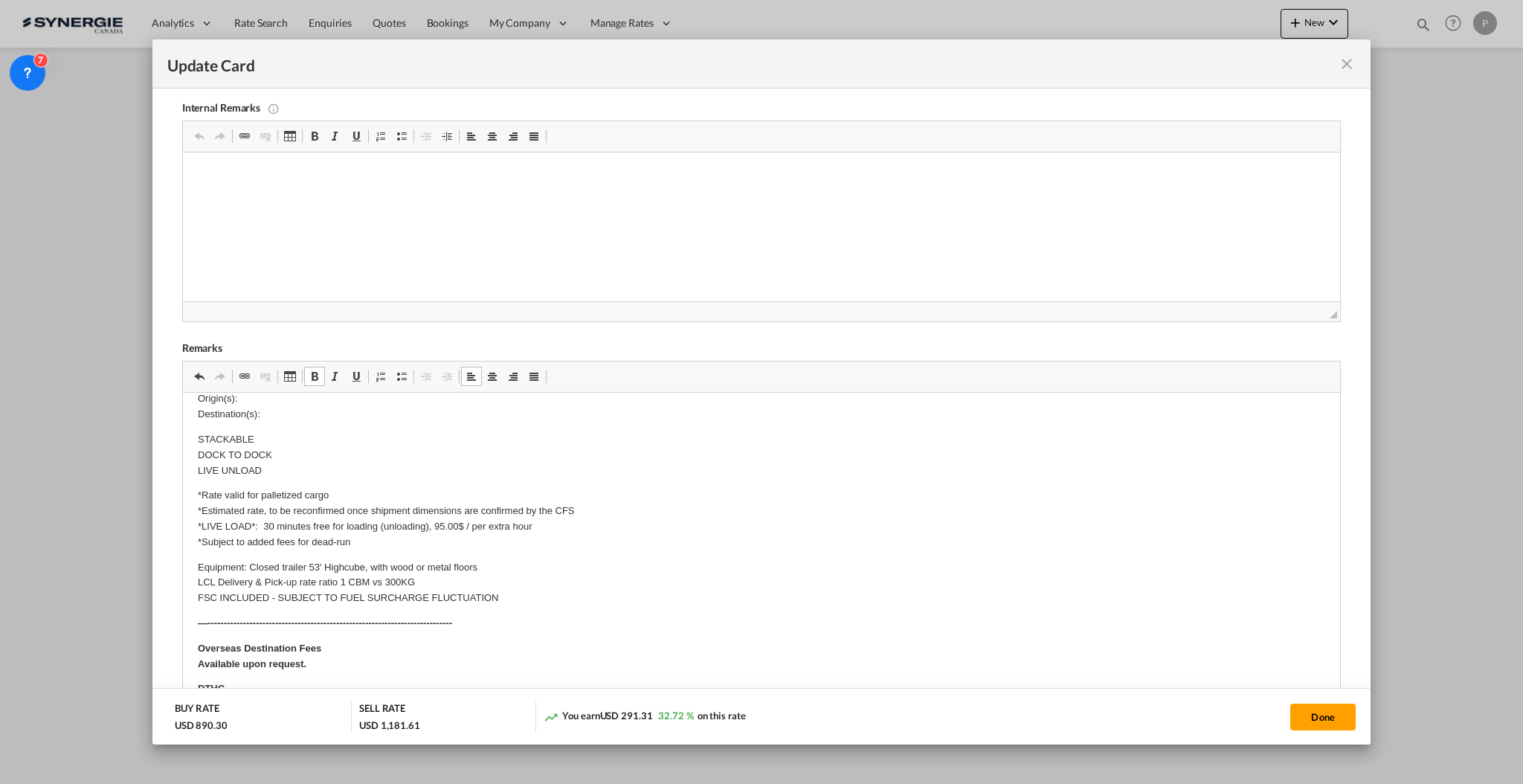
drag, startPoint x: 1319, startPoint y: 555, endPoint x: 1357, endPoint y: 795, distance: 243.0
click at [1357, 784] on html "Analytics Reports Dashboard Rate Search Enquiries Quotes" at bounding box center [761, 392] width 1523 height 784
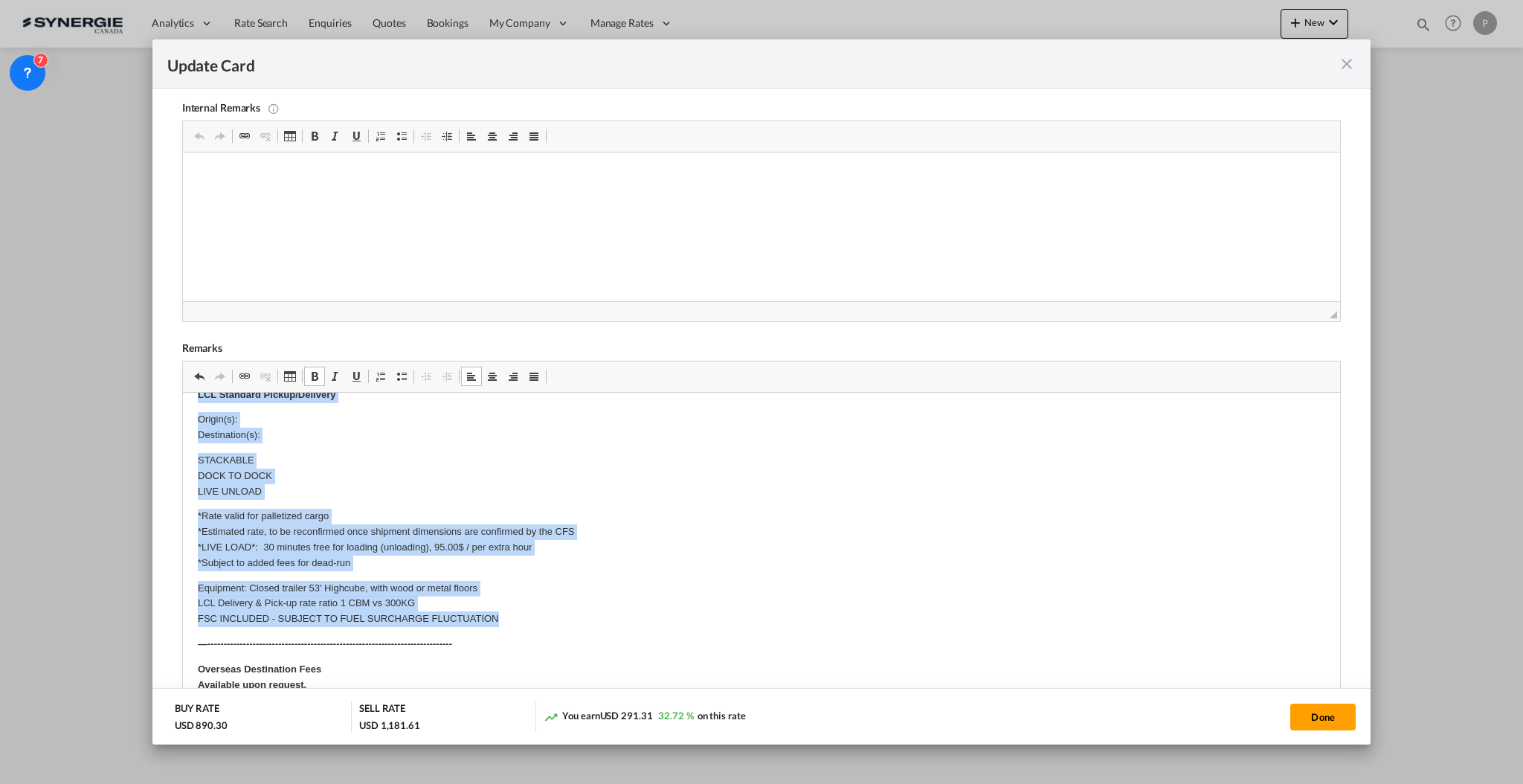
scroll to position [138, 0]
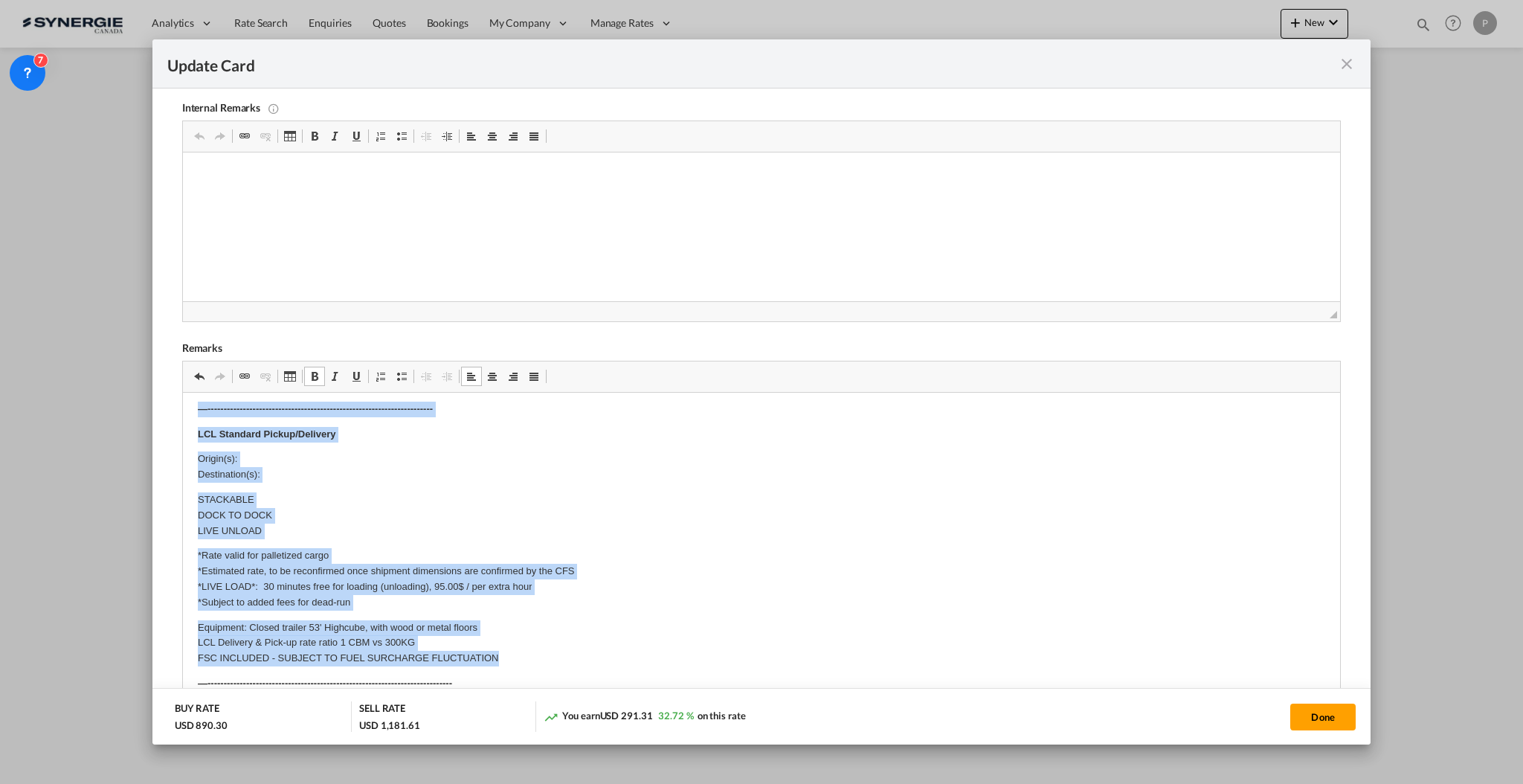
drag, startPoint x: 537, startPoint y: 602, endPoint x: 183, endPoint y: 415, distance: 400.4
click at [183, 415] on html "Cargo description: 1 Pallet - 249x183x236 cm, 974 Kg --------------------------…" at bounding box center [760, 640] width 1158 height 771
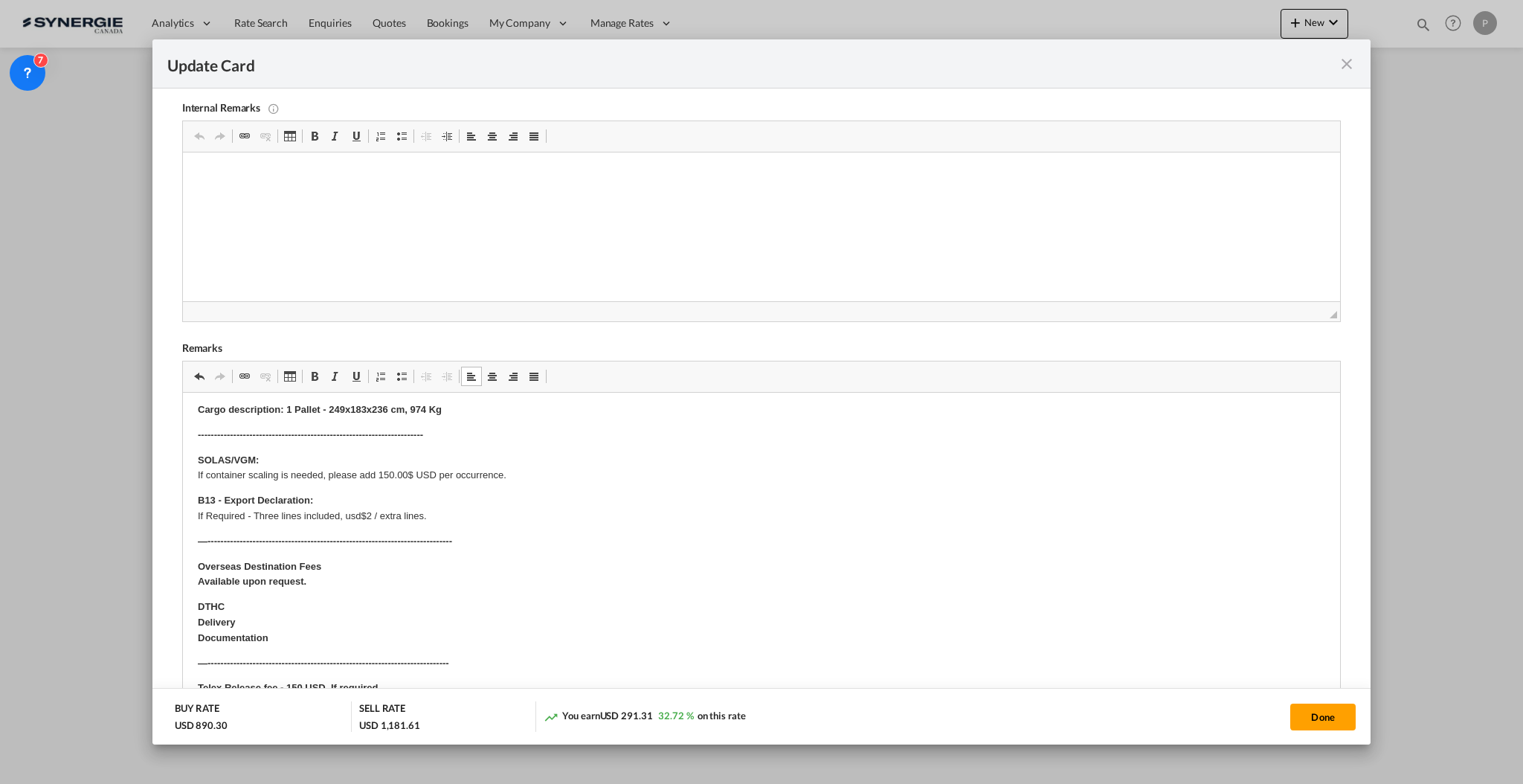
scroll to position [0, 0]
drag, startPoint x: 368, startPoint y: 297, endPoint x: 320, endPoint y: 188, distance: 119.1
click at [320, 188] on html "Odyssey:" at bounding box center [760, 174] width 1158 height 45
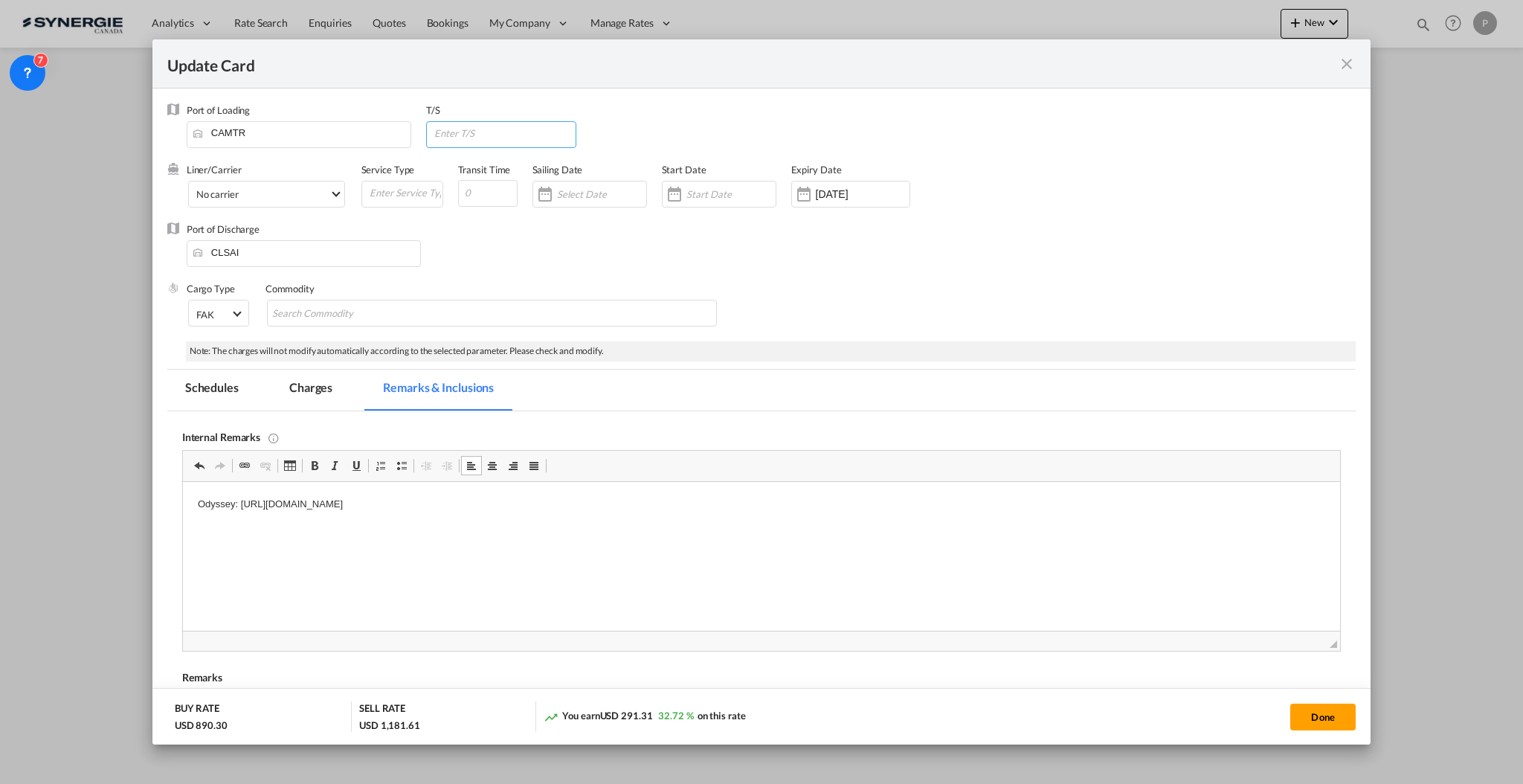
click at [434, 129] on input "Update CardPort of ..." at bounding box center [504, 133] width 143 height 22
type input "CAHAL > SGSIN"
type input "60"
click at [1150, 287] on div "Cargo Type FAK FAK GCR GDSM General Cargo Hazardous Cargo Ambient Foodstuff Chi…" at bounding box center [771, 311] width 1169 height 60
click at [1343, 709] on button "Done" at bounding box center [1323, 717] width 66 height 27
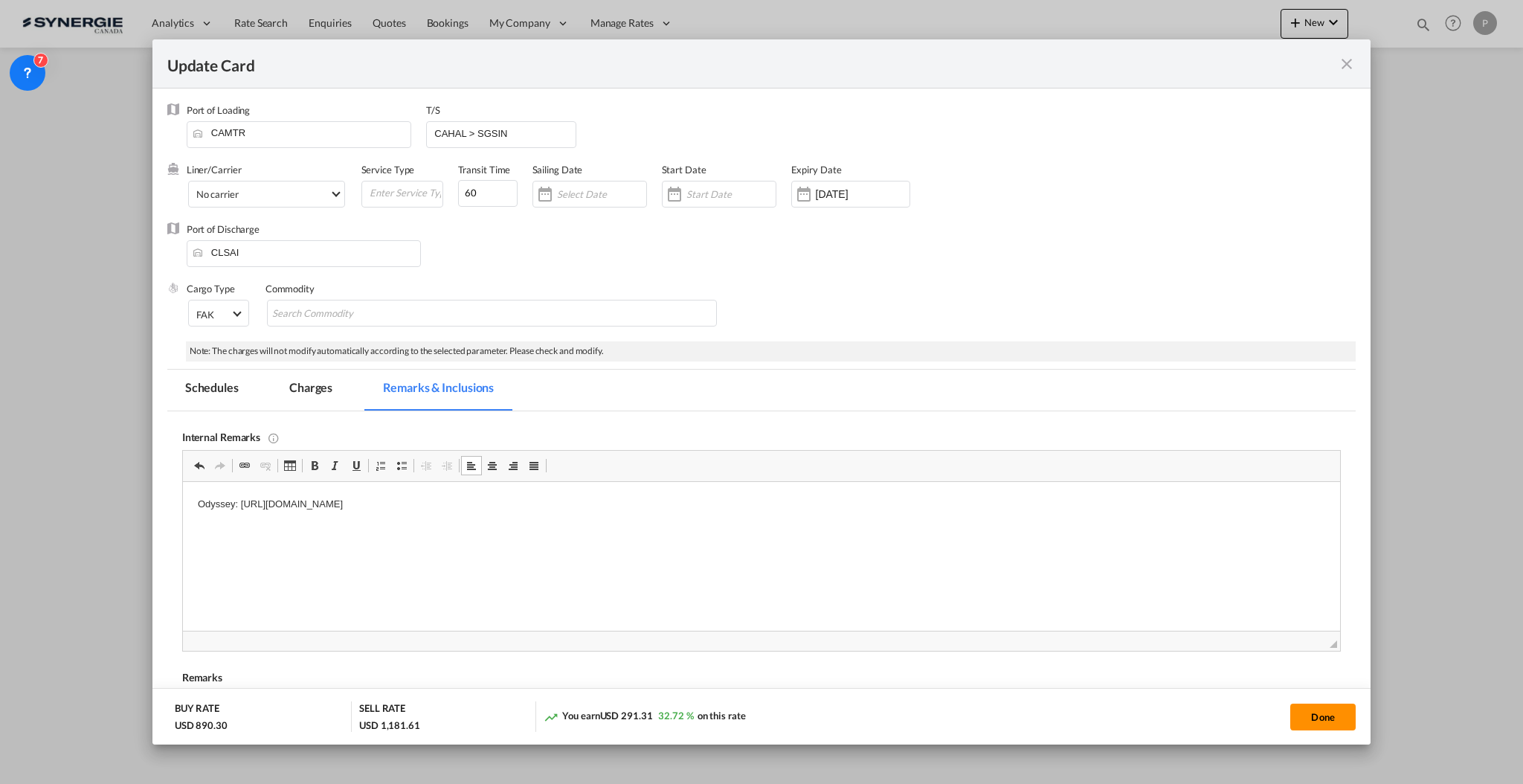
type input "[DATE]"
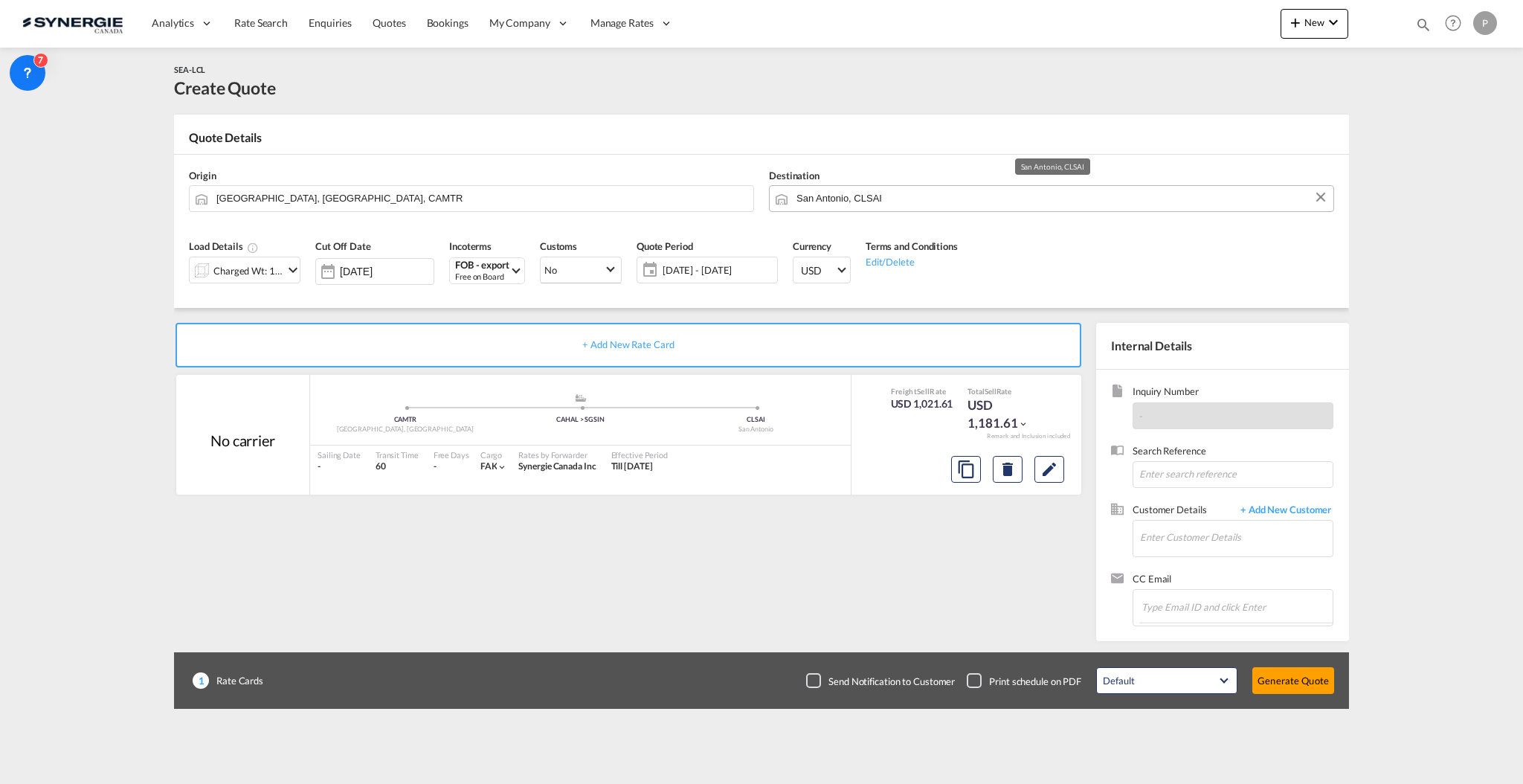
click at [895, 187] on input "San Antonio, CLSAI" at bounding box center [1061, 198] width 529 height 26
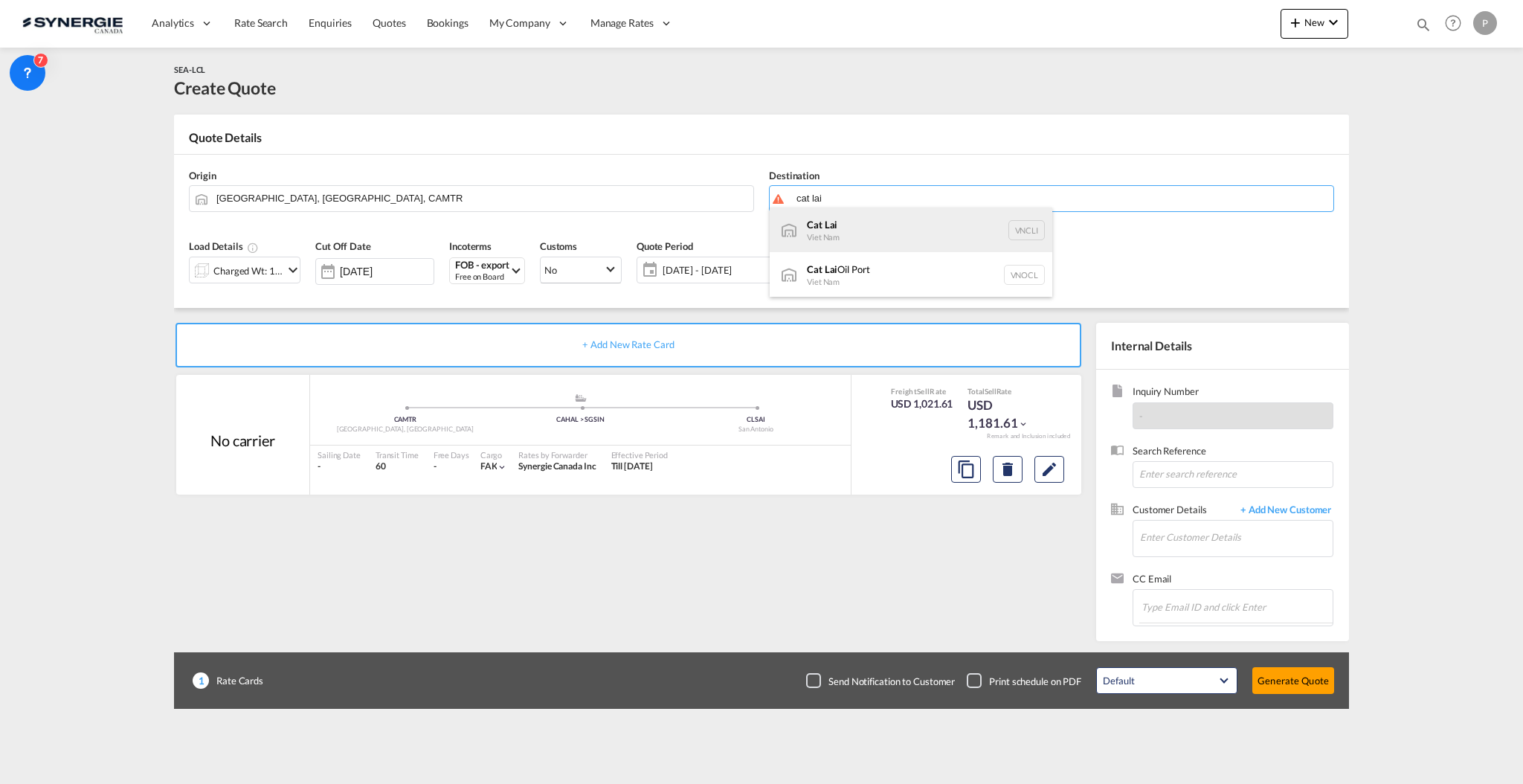
click at [864, 227] on div "Cat Lai Viet Nam VNCLI" at bounding box center [911, 229] width 283 height 44
type input "Cat Lai, VNCLI"
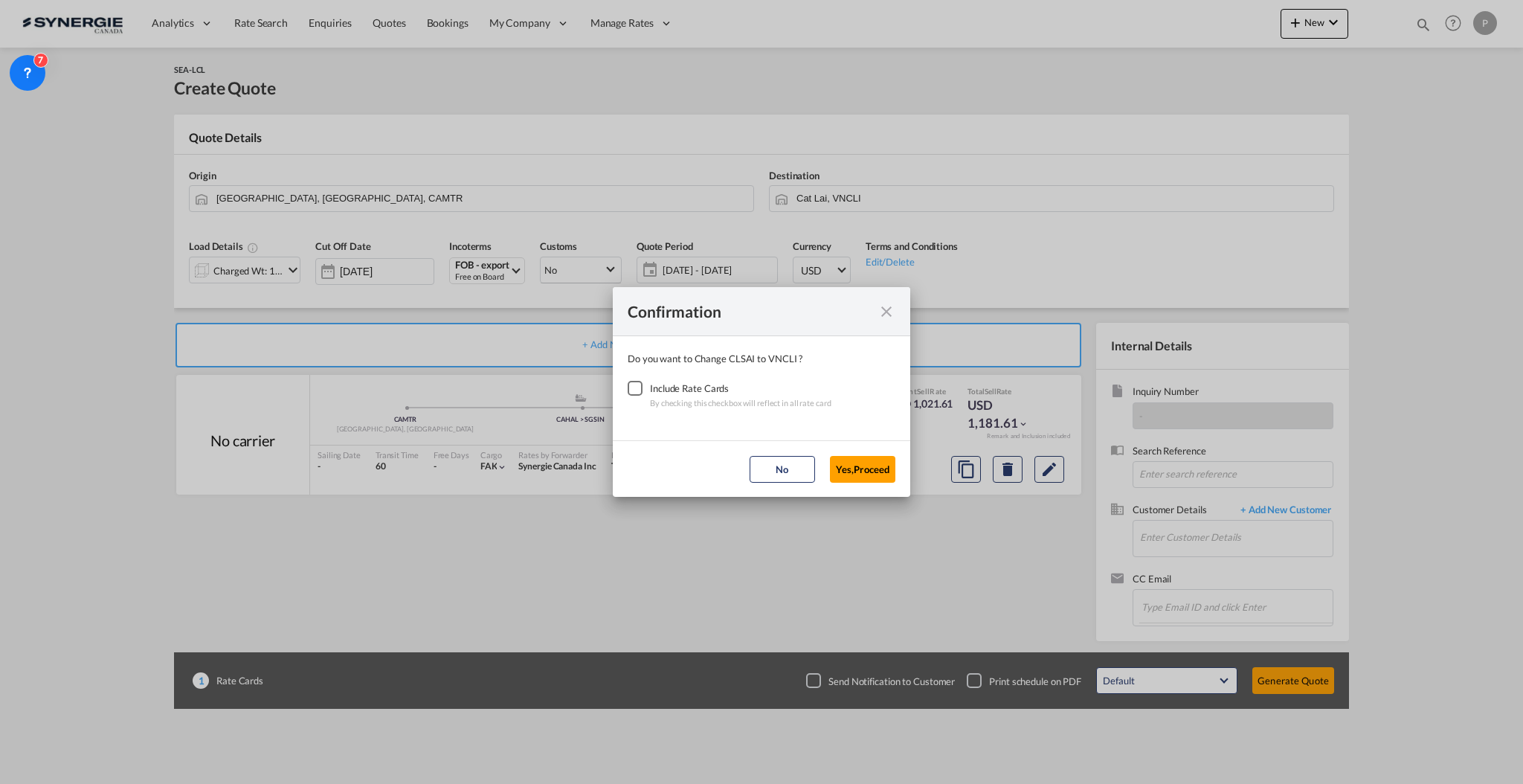
click at [628, 385] on div "Checkbox No Ink" at bounding box center [635, 388] width 15 height 15
click at [845, 460] on button "Yes,Proceed" at bounding box center [863, 469] width 66 height 27
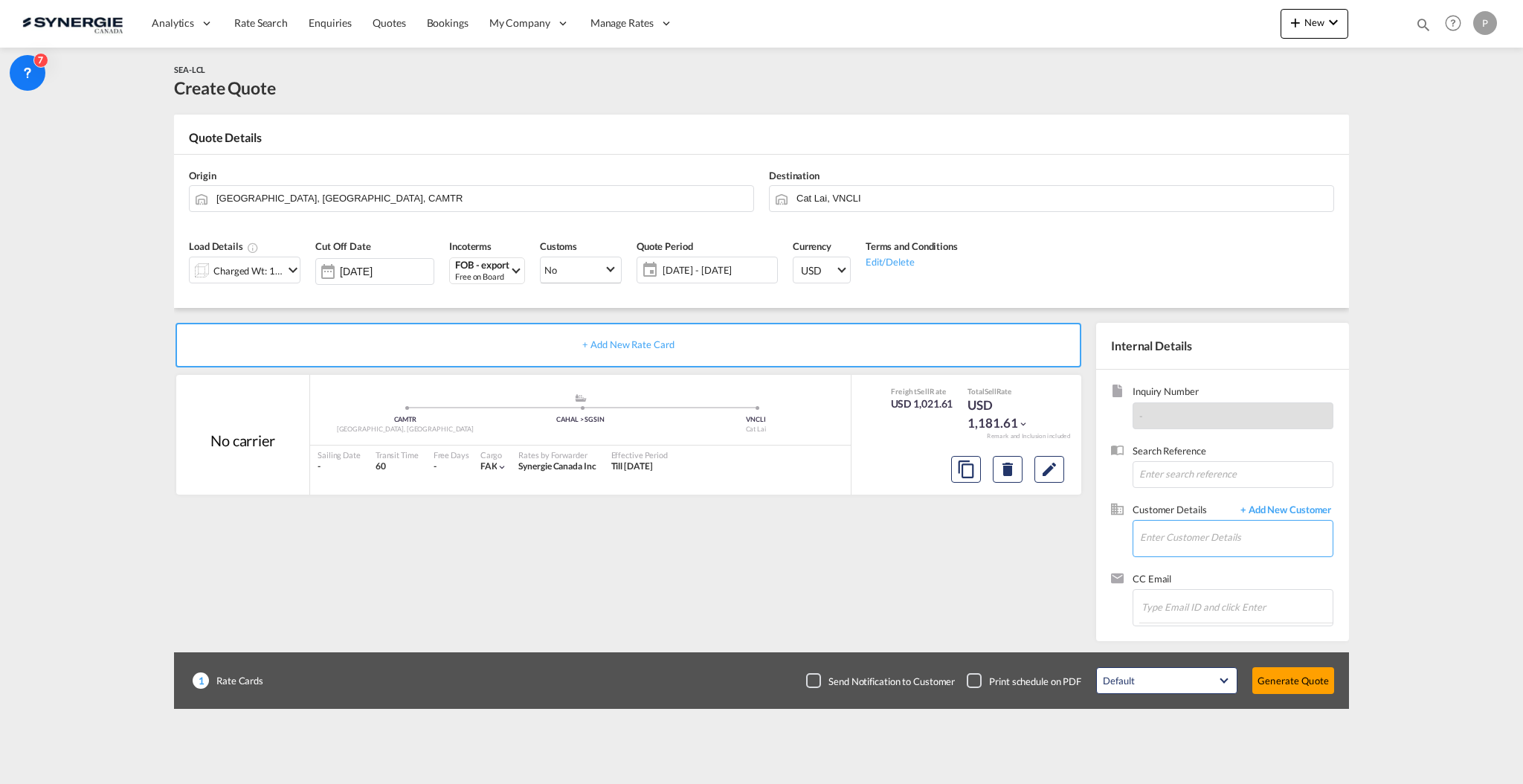
click at [1208, 541] on input "Enter Customer Details" at bounding box center [1236, 537] width 193 height 34
click at [1190, 518] on span "Customer Details" at bounding box center [1183, 511] width 101 height 17
click at [1198, 523] on input "Enter Customer Details" at bounding box center [1236, 537] width 193 height 34
paste input "[PERSON_NAME][EMAIL_ADDRESS][DOMAIN_NAME]"
click at [1203, 560] on div "Ms [PERSON_NAME] [PERSON_NAME][EMAIL_ADDRESS][DOMAIN_NAME] | BSL Logistics" at bounding box center [1280, 563] width 283 height 40
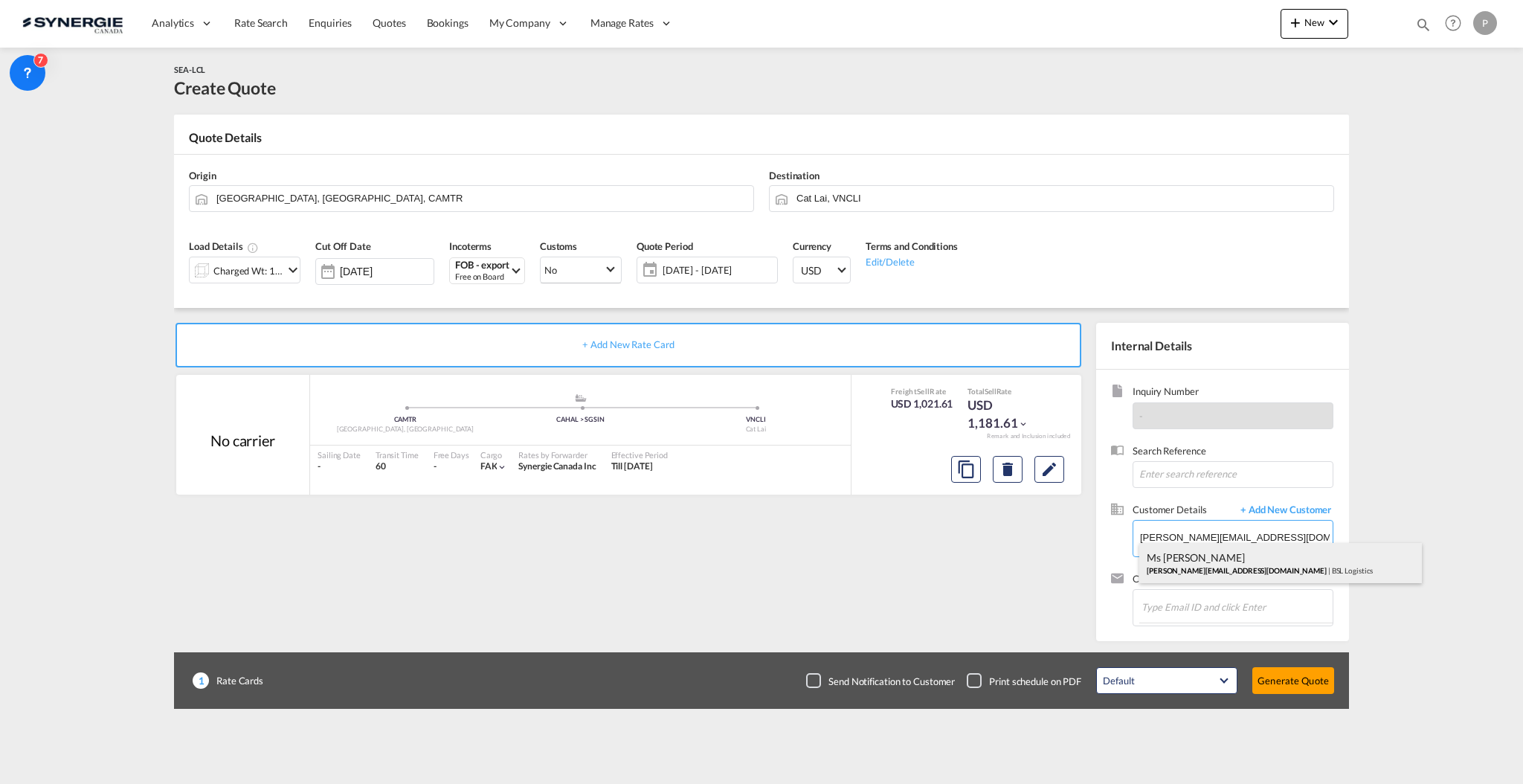
type input "BSL Logistics, Ms [PERSON_NAME], [PERSON_NAME][EMAIL_ADDRESS][DOMAIN_NAME]"
click at [1285, 675] on button "Generate Quote" at bounding box center [1294, 680] width 82 height 27
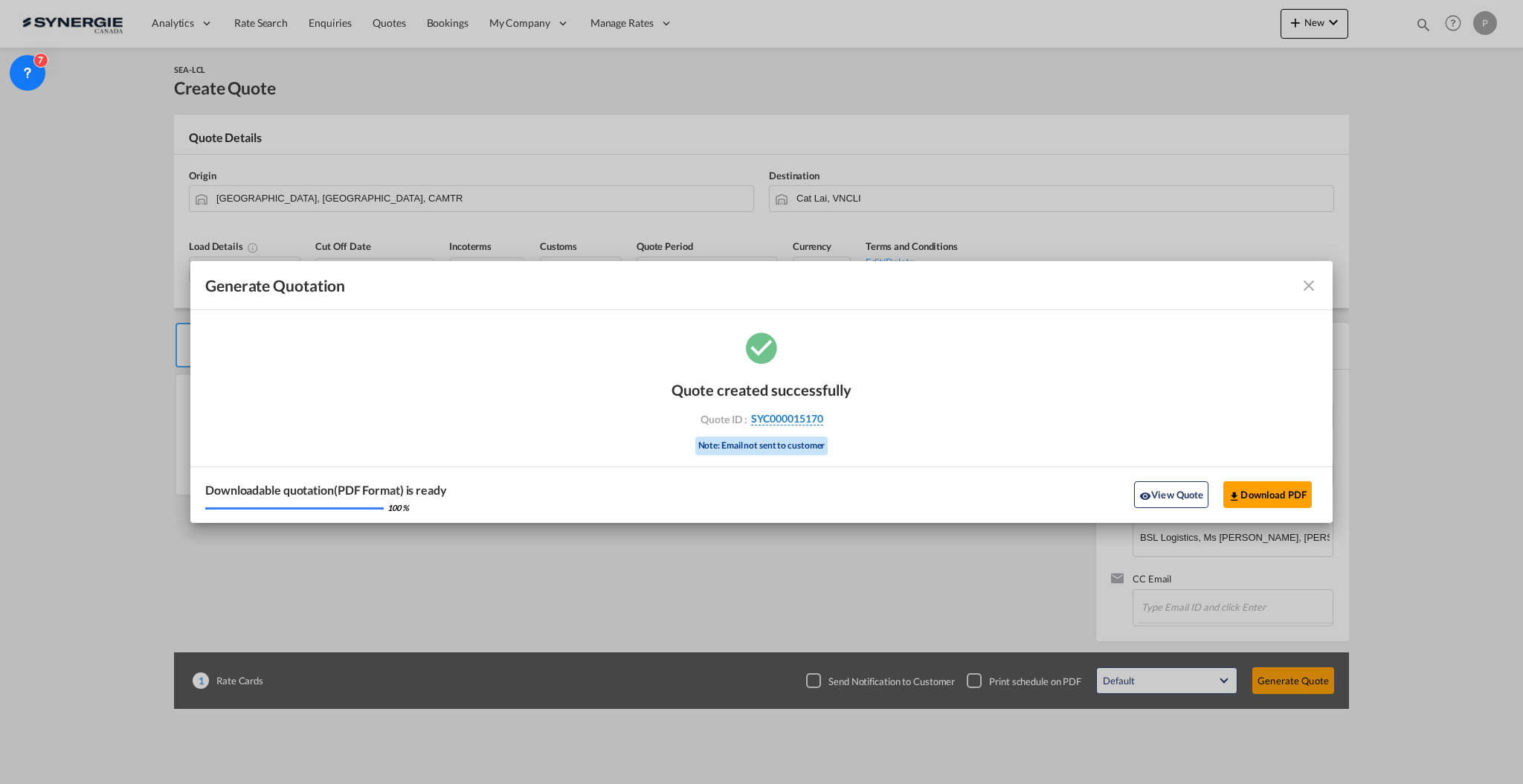
drag, startPoint x: 838, startPoint y: 417, endPoint x: 823, endPoint y: 415, distance: 15.1
click at [823, 415] on div "Quote ID : SYC000015170" at bounding box center [761, 419] width 173 height 13
copy div "SYC000015170"
click at [1273, 483] on button "Download PDF" at bounding box center [1267, 494] width 88 height 27
click at [1175, 499] on button "View Quote" at bounding box center [1171, 494] width 75 height 27
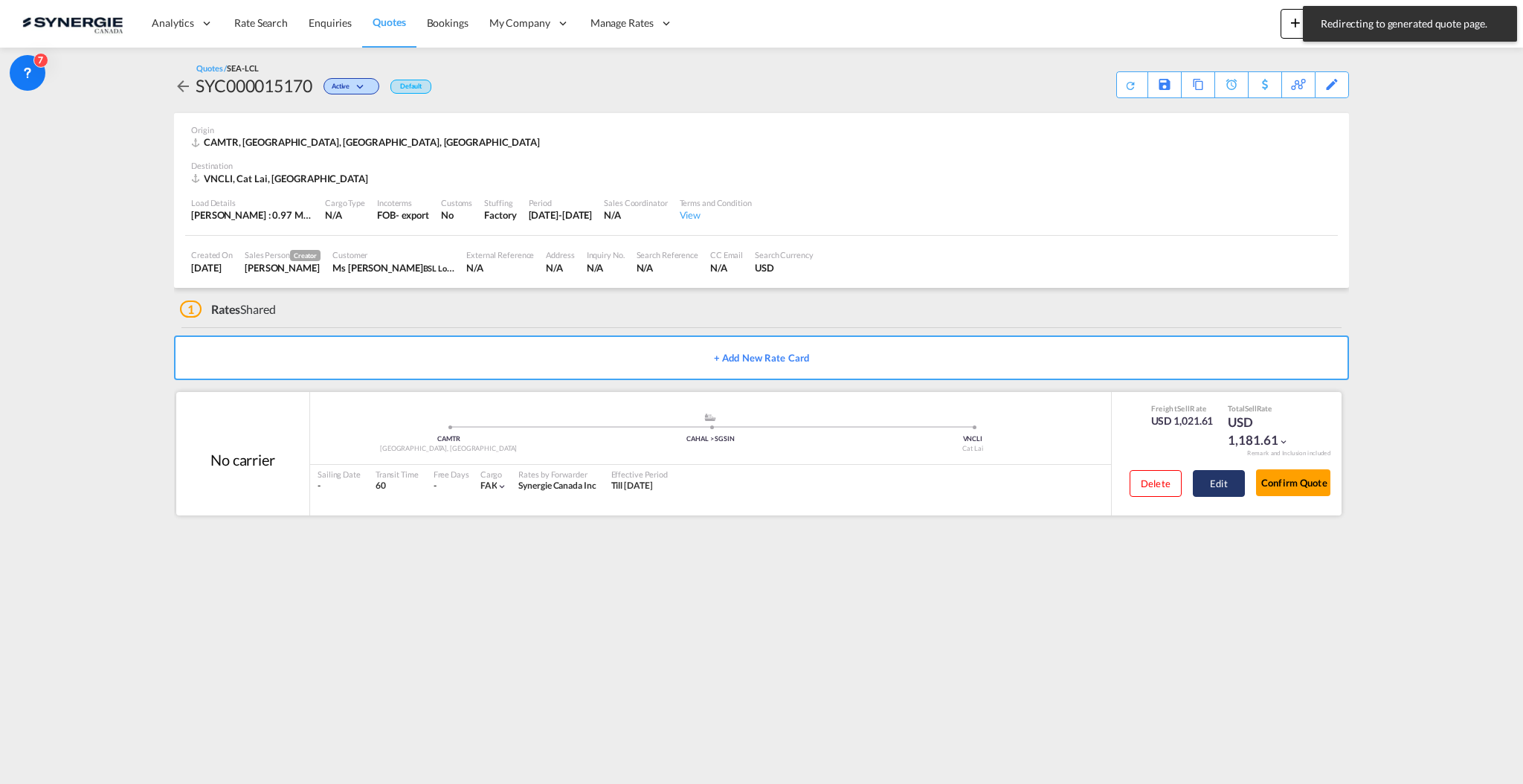
click at [1215, 483] on button "Edit" at bounding box center [1219, 483] width 52 height 27
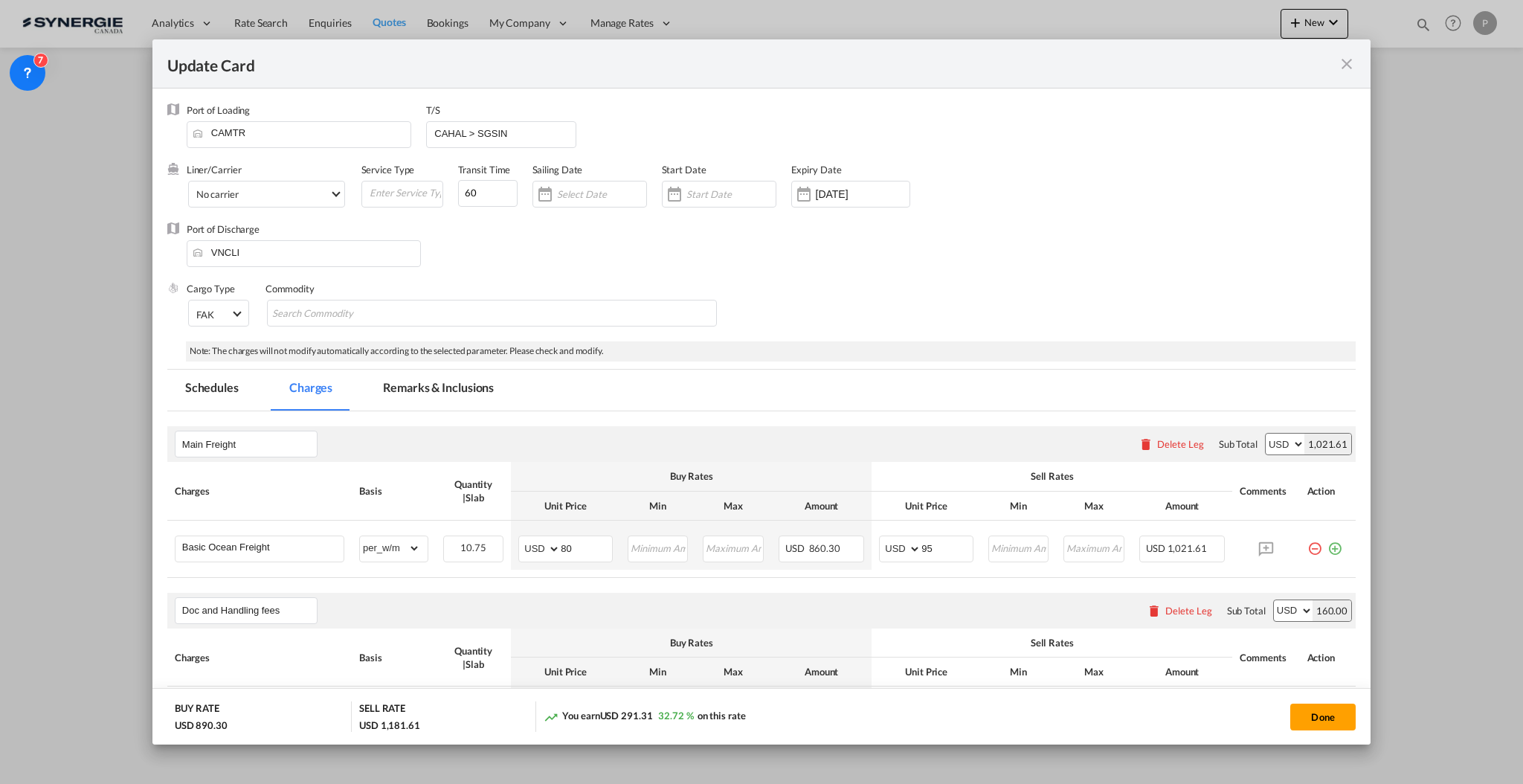
click at [1353, 67] on md-icon "icon-close fg-AAA8AD m-0 pointer" at bounding box center [1347, 64] width 18 height 18
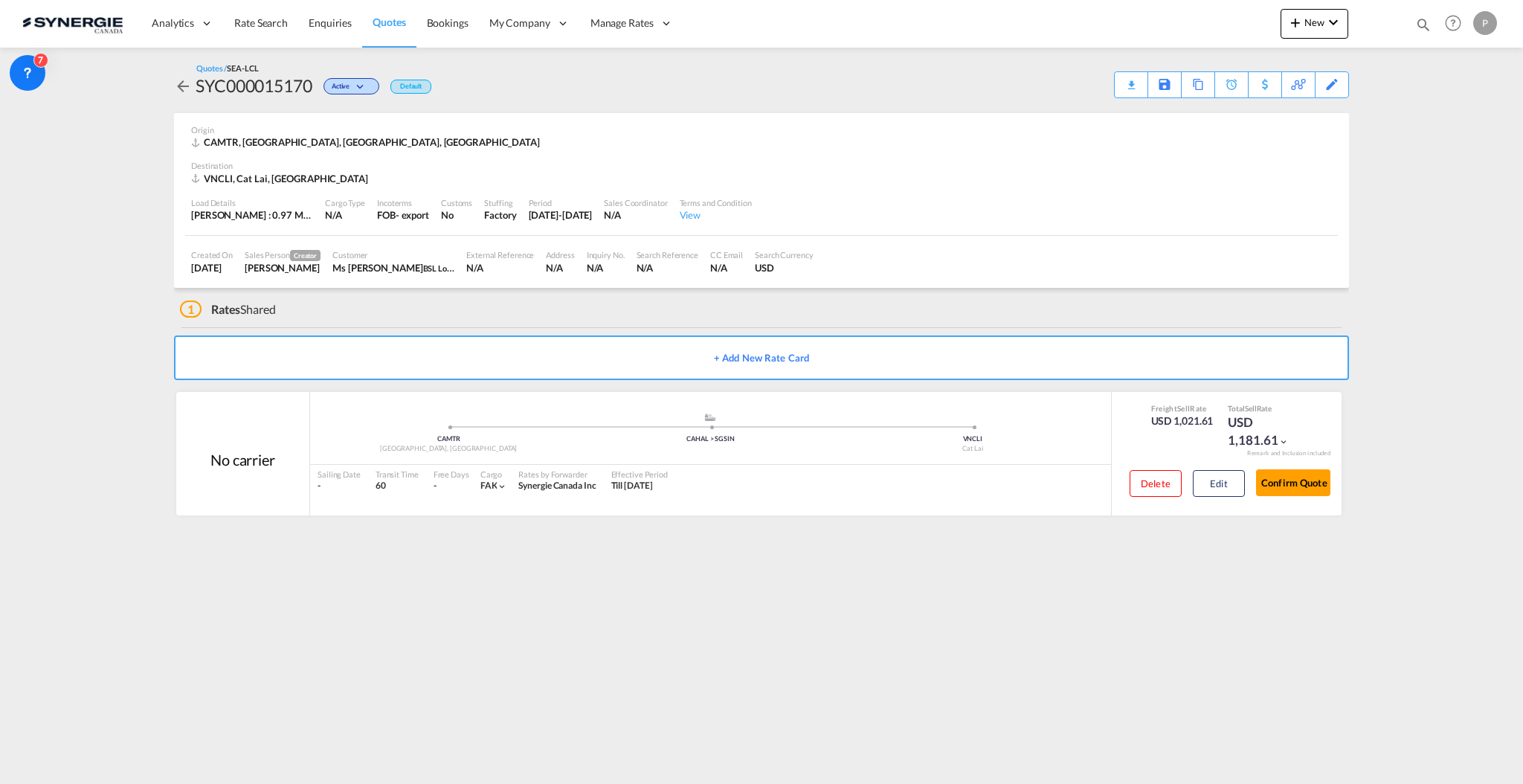
click at [1437, 30] on div "Bookings Quotes Enquiries Help Resources Product Release P My Profile Logout" at bounding box center [1453, 23] width 94 height 46
click at [1429, 27] on md-icon "icon-magnify" at bounding box center [1424, 25] width 16 height 16
click at [1187, 20] on select "Bookings Quotes Enquiries" at bounding box center [1186, 25] width 70 height 27
click at [1151, 11] on select "Bookings Quotes Enquiries" at bounding box center [1186, 25] width 70 height 27
click at [1248, 34] on input at bounding box center [1312, 25] width 185 height 26
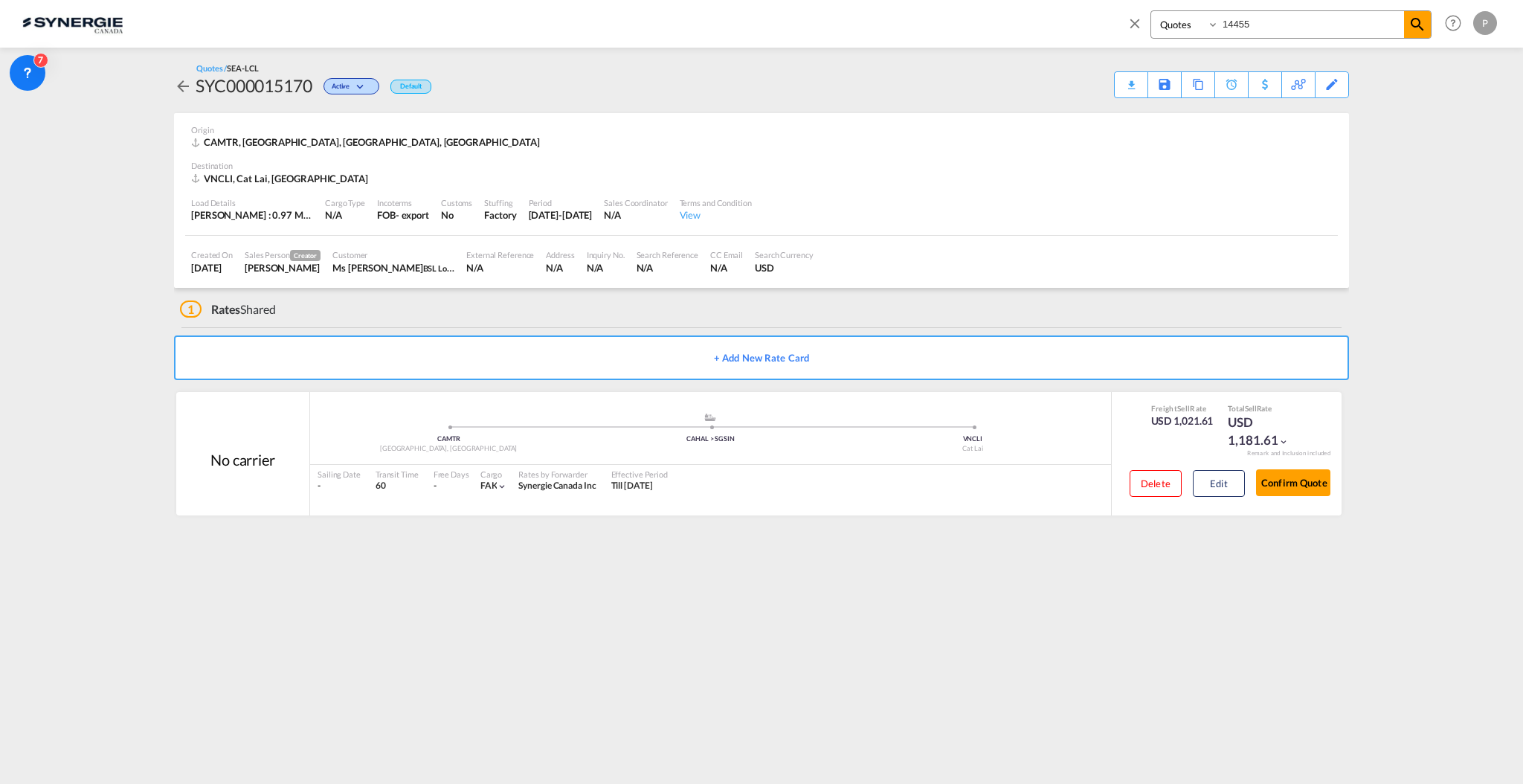
type input "14455"
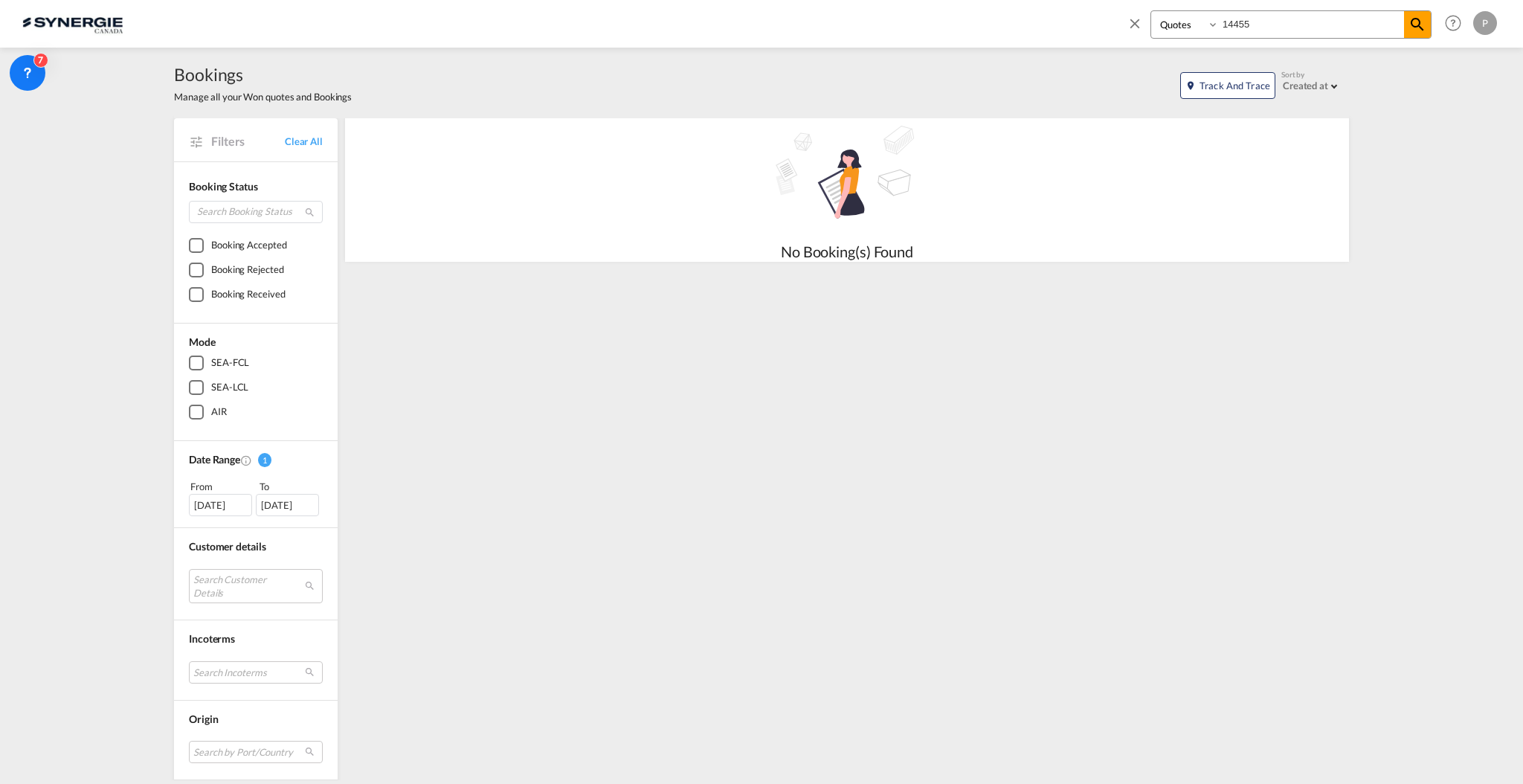
click at [1162, 23] on select "Bookings Quotes Enquiries" at bounding box center [1186, 25] width 70 height 27
